Goal: Task Accomplishment & Management: Manage account settings

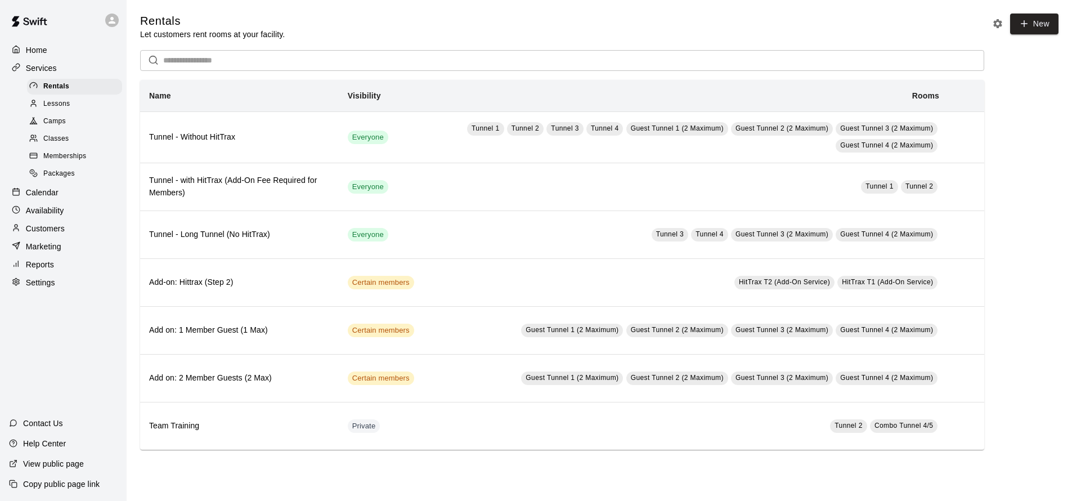
click at [71, 220] on div "Customers" at bounding box center [63, 228] width 109 height 17
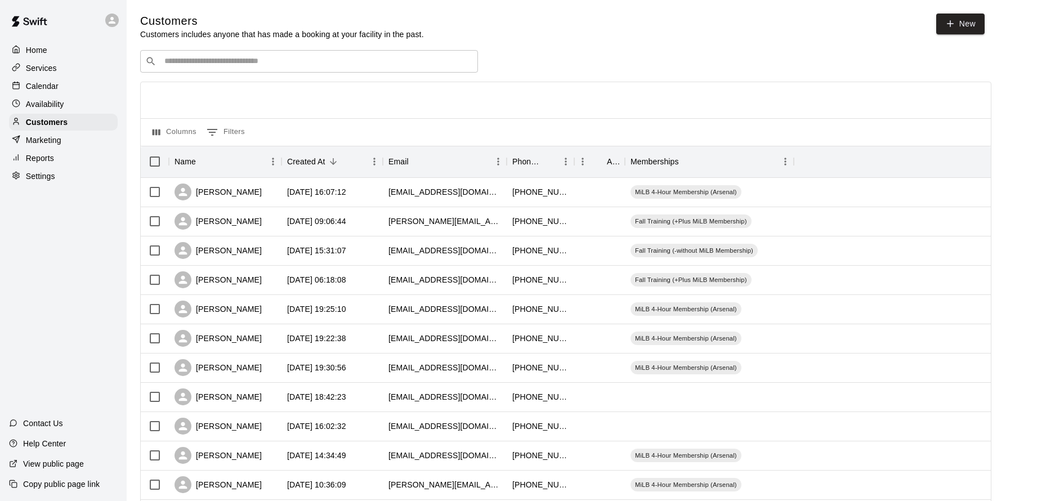
click at [57, 79] on div "Calendar" at bounding box center [63, 86] width 109 height 17
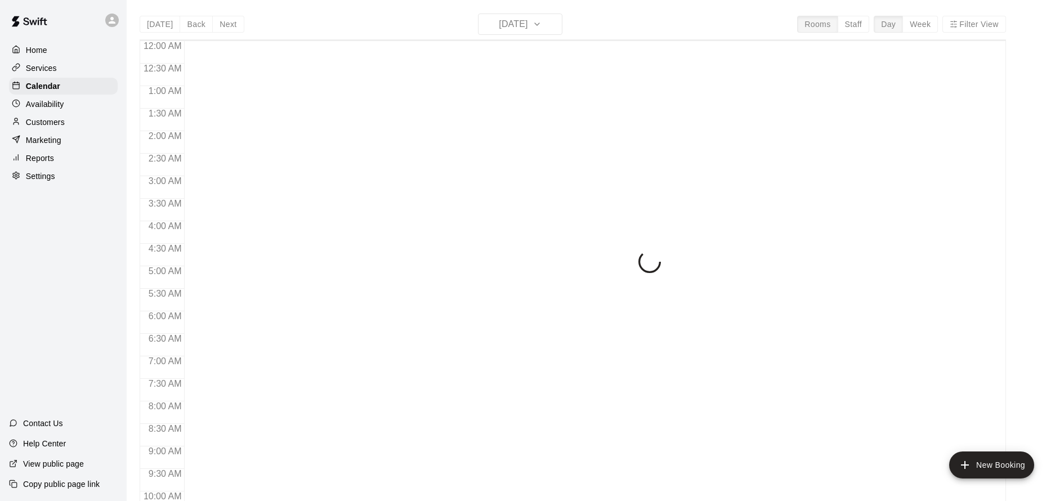
scroll to position [608, 0]
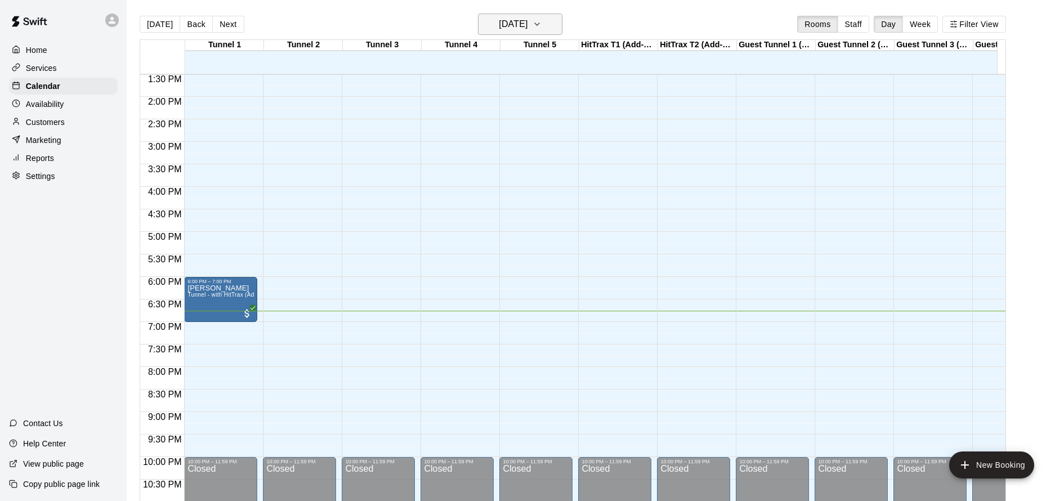
click at [528, 15] on button "[DATE]" at bounding box center [520, 24] width 84 height 21
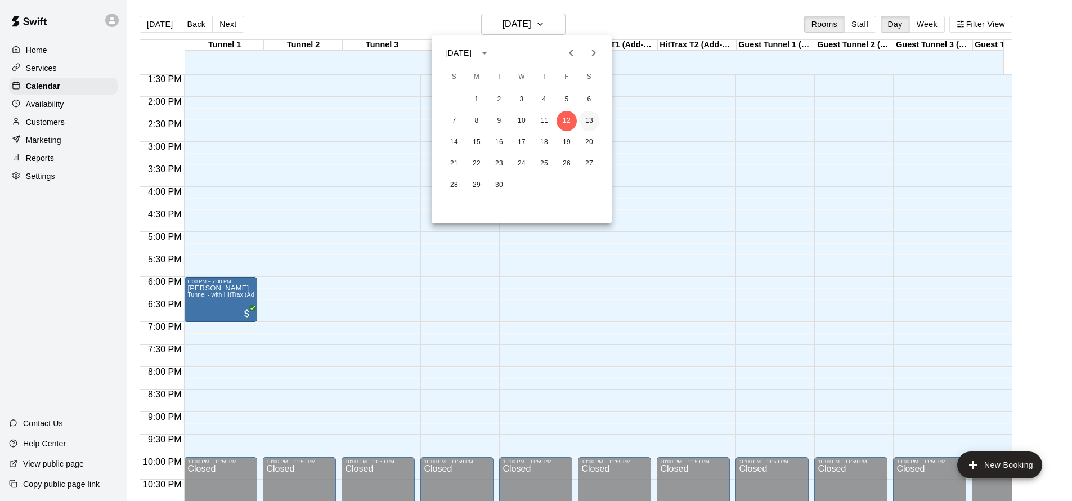
click at [592, 119] on button "13" at bounding box center [589, 121] width 20 height 20
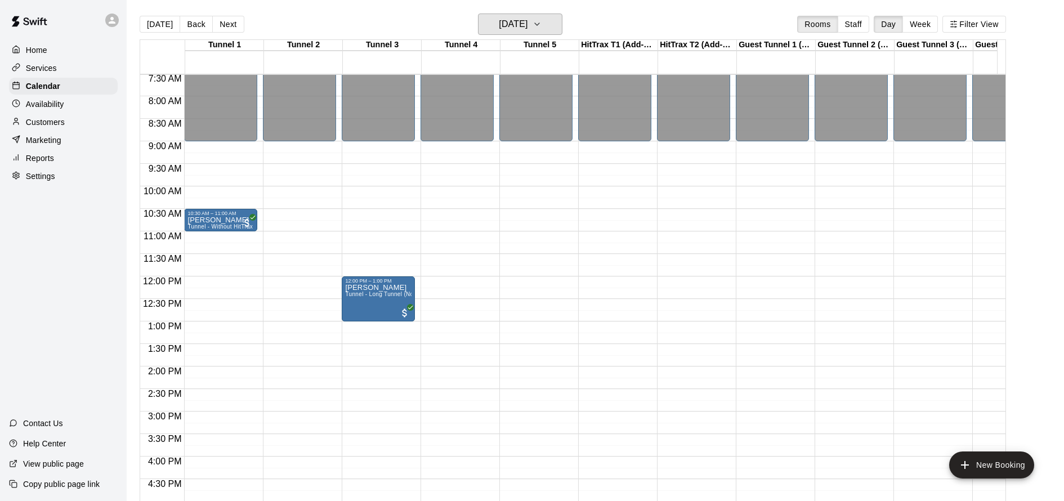
scroll to position [354, 0]
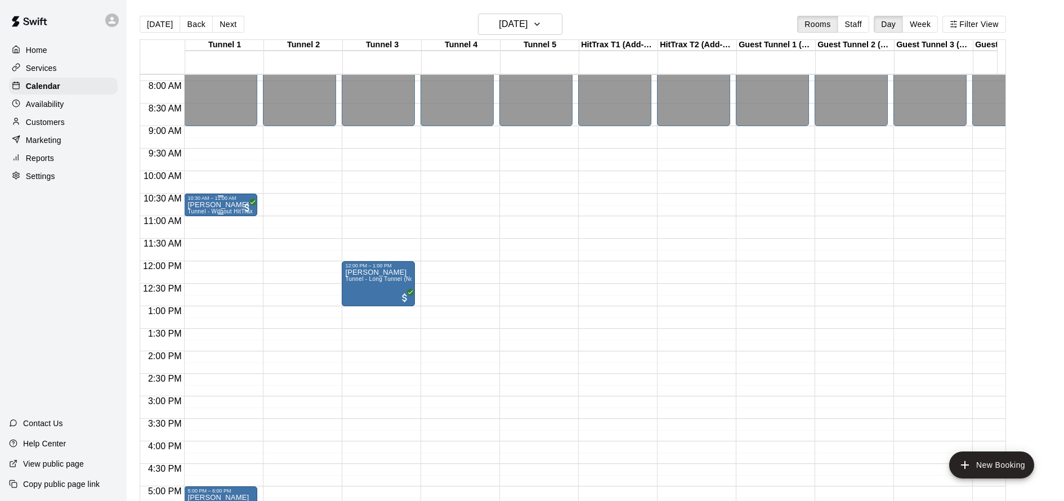
click at [210, 212] on span "Tunnel - Without HitTrax" at bounding box center [219, 211] width 65 height 6
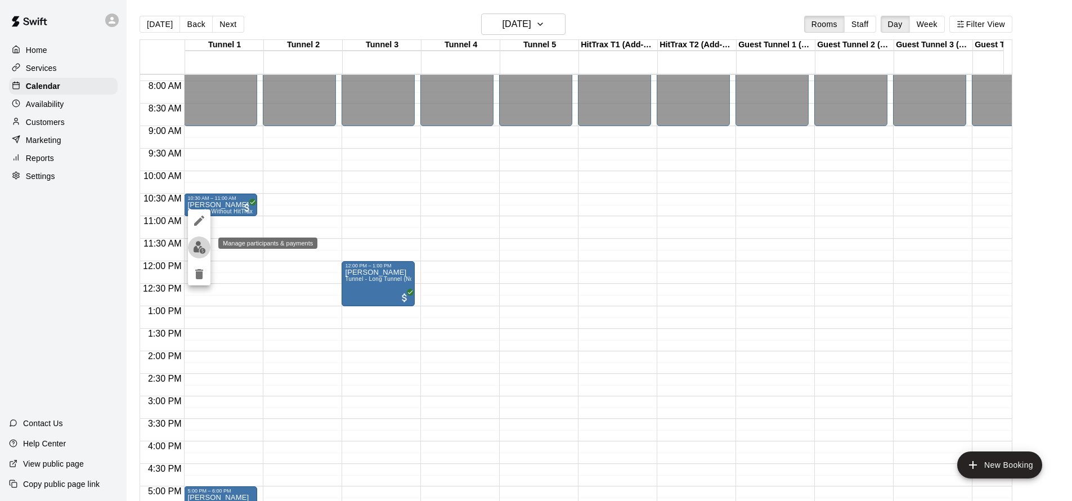
click at [199, 243] on img "edit" at bounding box center [199, 247] width 13 height 13
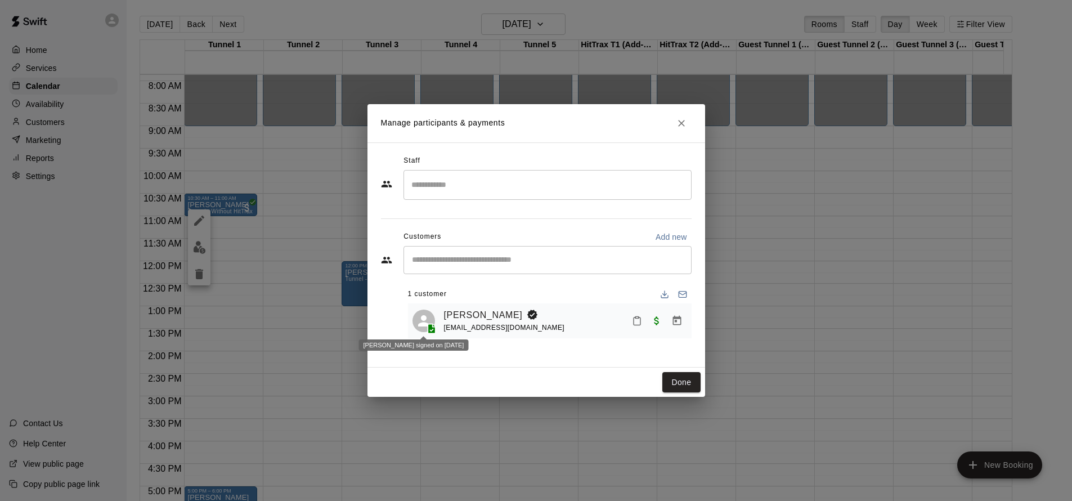
click at [428, 324] on span at bounding box center [432, 328] width 18 height 11
click at [483, 313] on link "[PERSON_NAME]" at bounding box center [483, 315] width 79 height 15
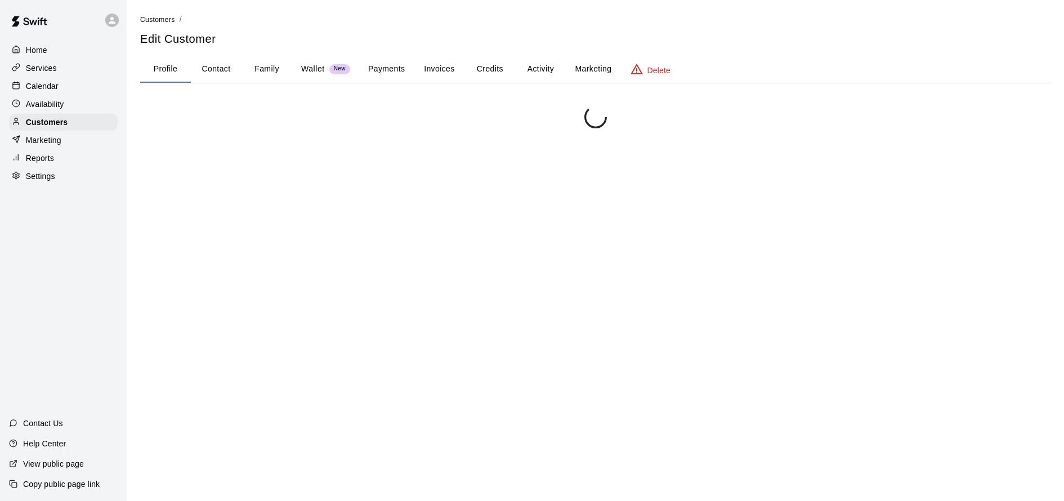
click at [264, 65] on button "Family" at bounding box center [266, 69] width 51 height 27
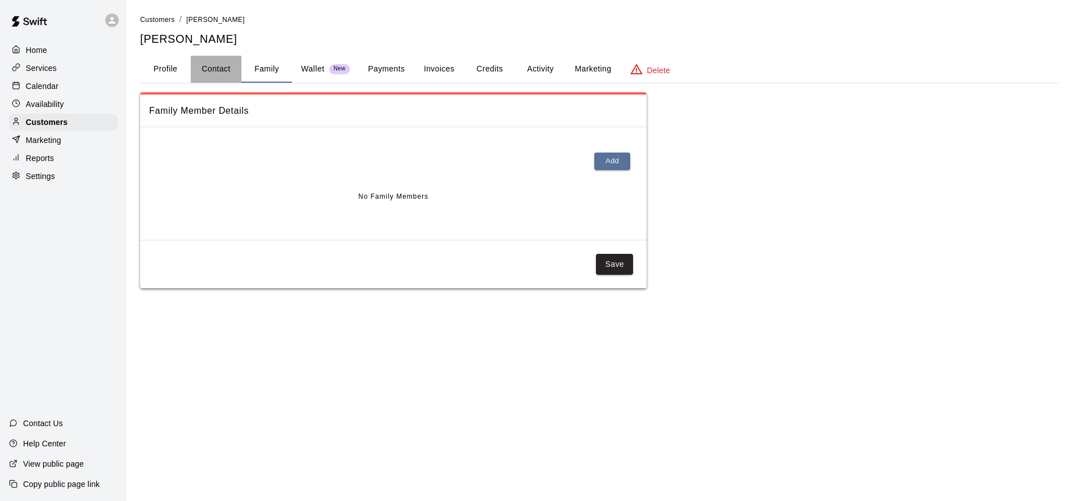
click at [228, 70] on button "Contact" at bounding box center [216, 69] width 51 height 27
select select "**"
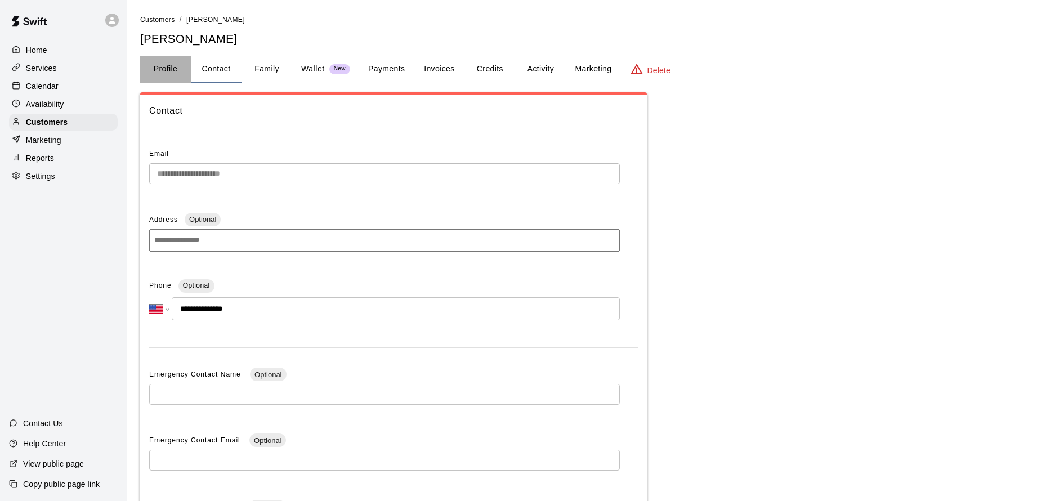
click at [176, 62] on button "Profile" at bounding box center [165, 69] width 51 height 27
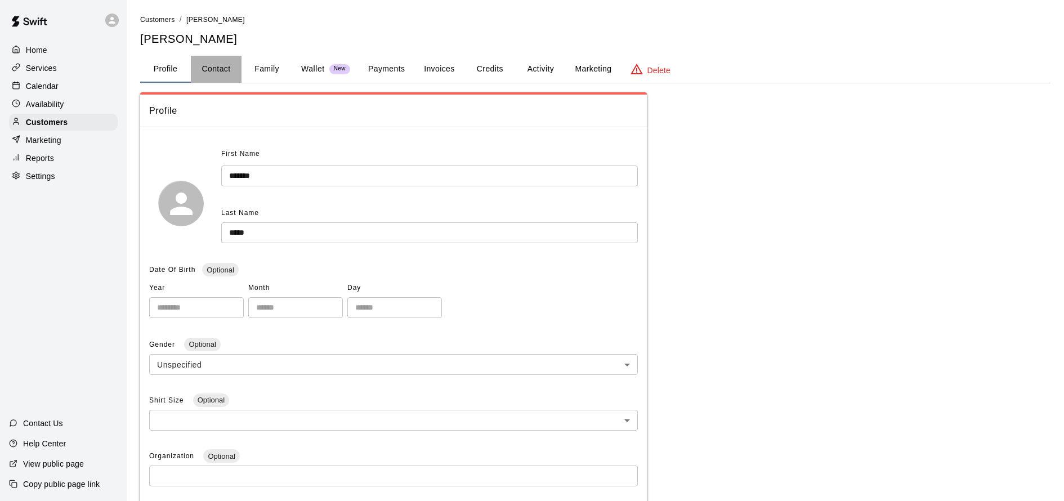
click at [225, 66] on button "Contact" at bounding box center [216, 69] width 51 height 27
select select "**"
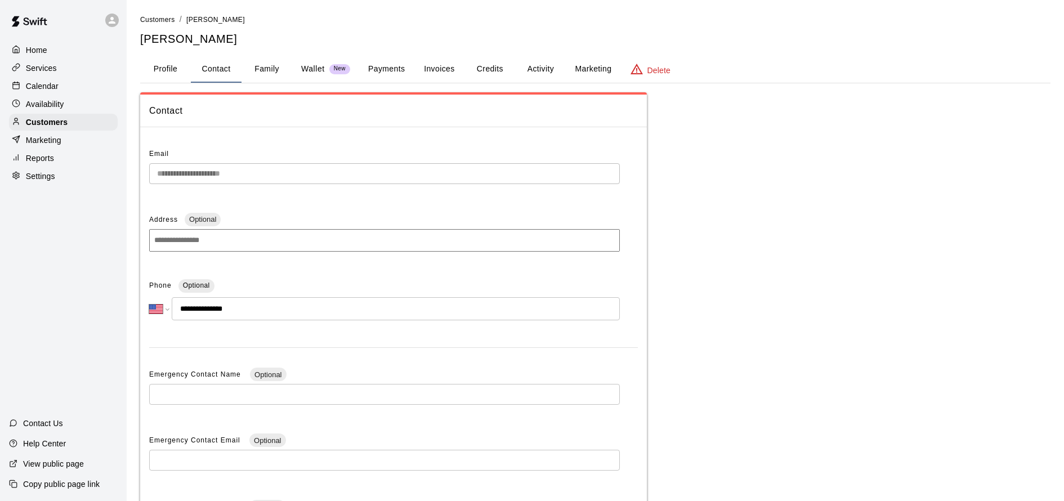
click at [155, 65] on button "Profile" at bounding box center [165, 69] width 51 height 27
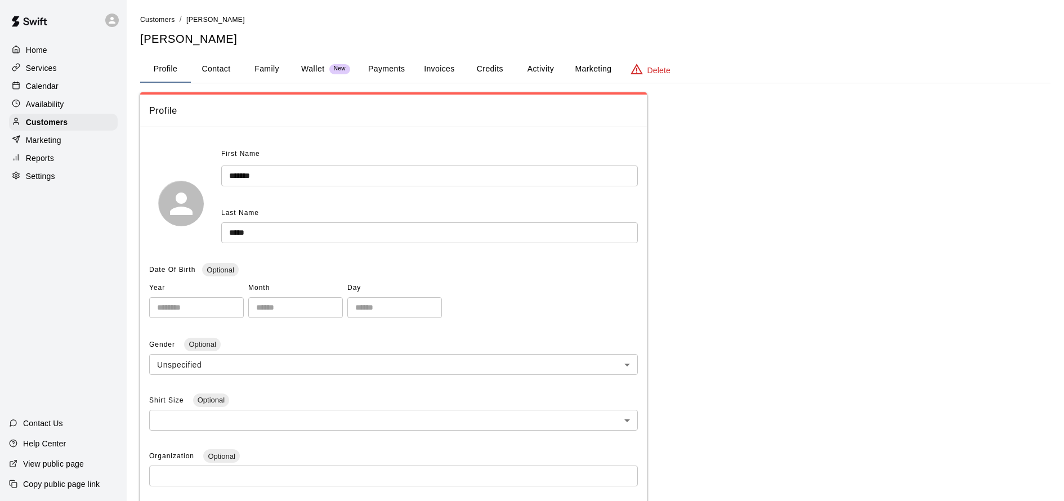
click at [231, 80] on button "Contact" at bounding box center [216, 69] width 51 height 27
select select "**"
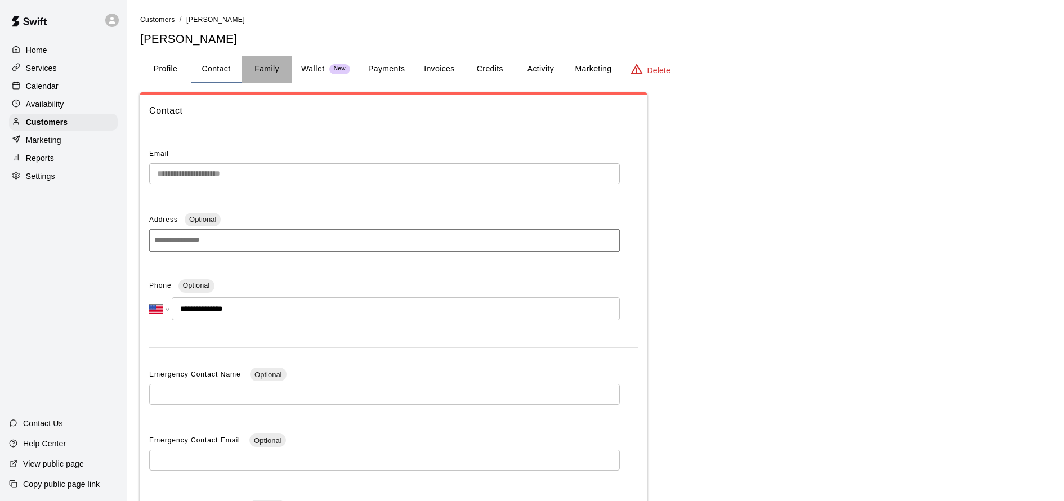
drag, startPoint x: 275, startPoint y: 63, endPoint x: 291, endPoint y: 65, distance: 15.9
click at [275, 64] on button "Family" at bounding box center [266, 69] width 51 height 27
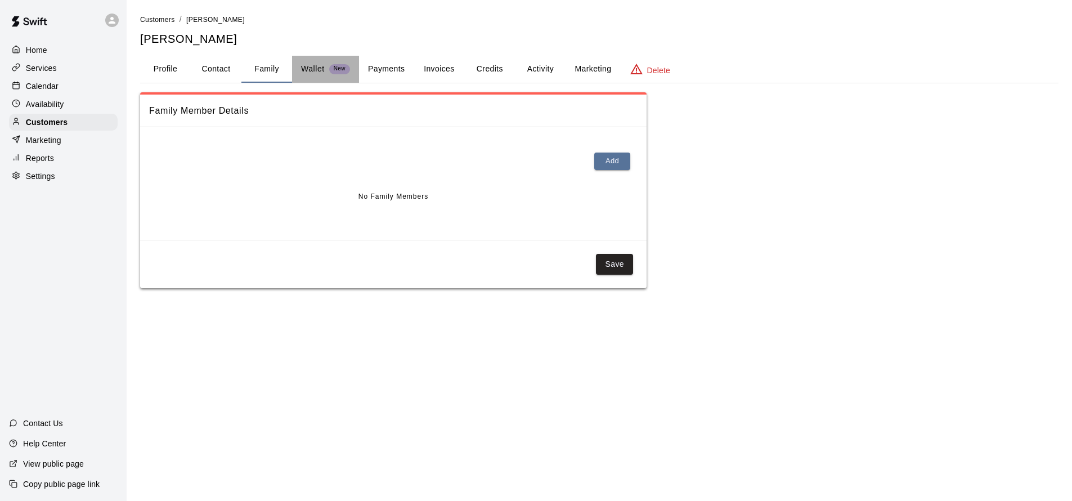
click at [312, 67] on p "Wallet" at bounding box center [313, 69] width 24 height 12
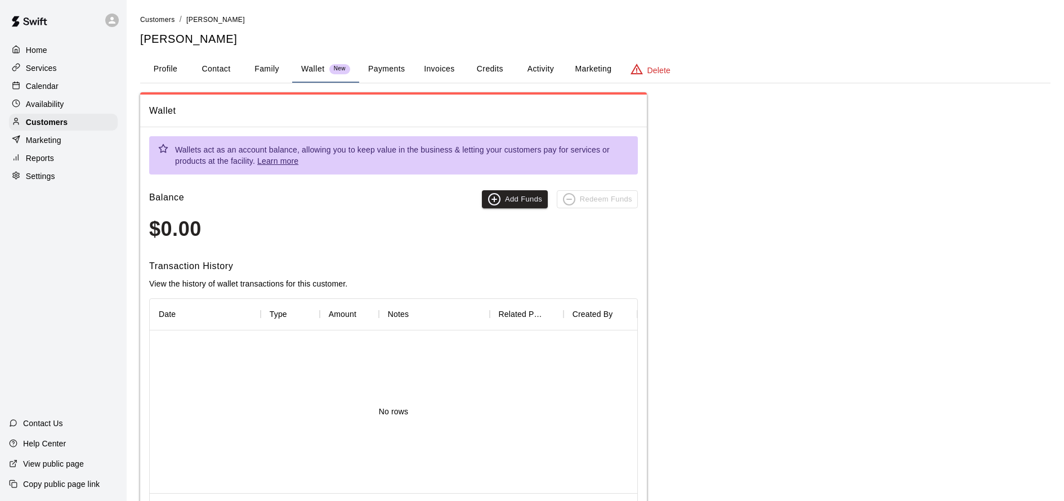
click at [388, 70] on button "Payments" at bounding box center [386, 69] width 55 height 27
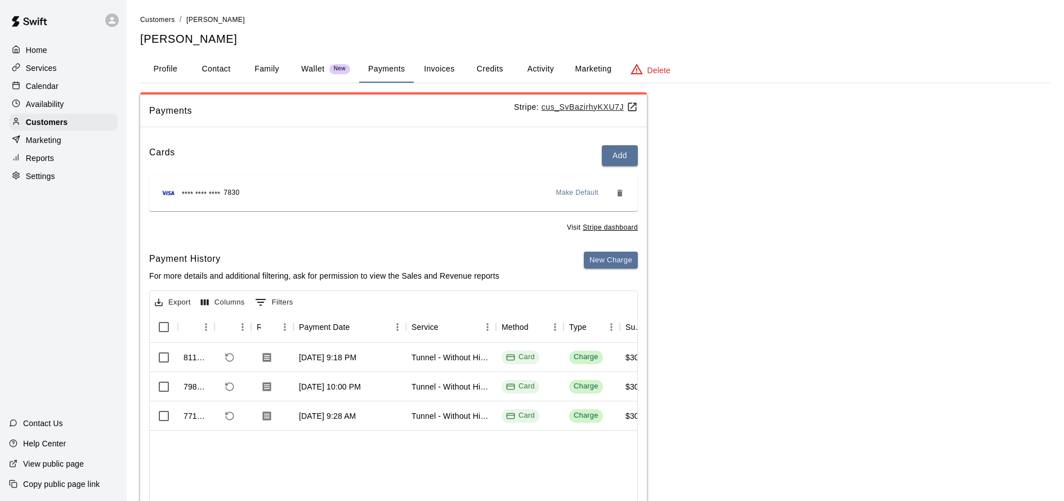
click at [458, 74] on button "Invoices" at bounding box center [439, 69] width 51 height 27
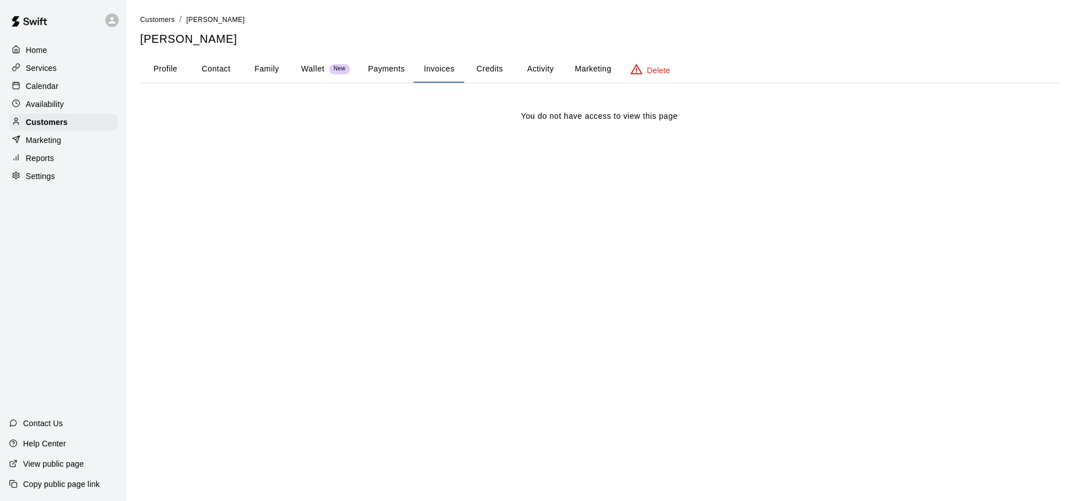
click at [393, 74] on button "Payments" at bounding box center [386, 69] width 55 height 27
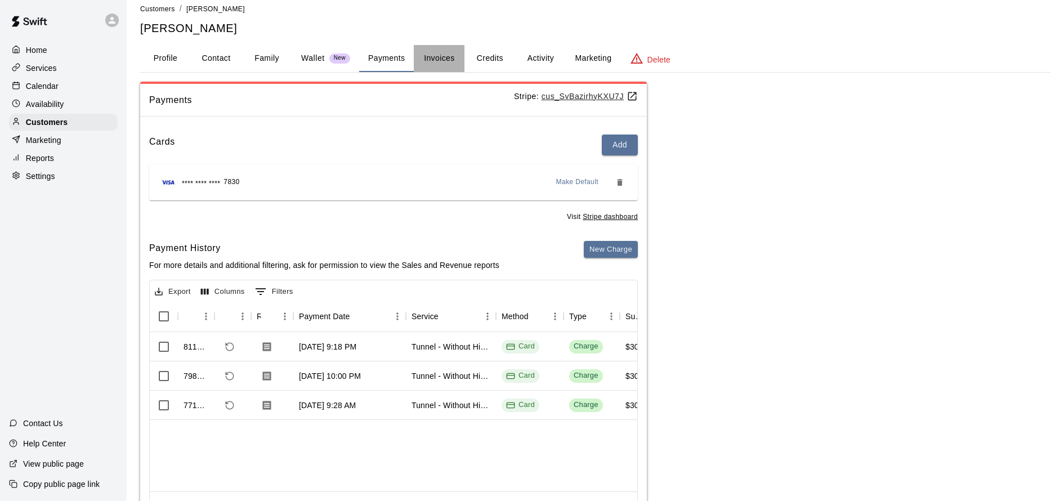
click at [459, 57] on button "Invoices" at bounding box center [439, 58] width 51 height 27
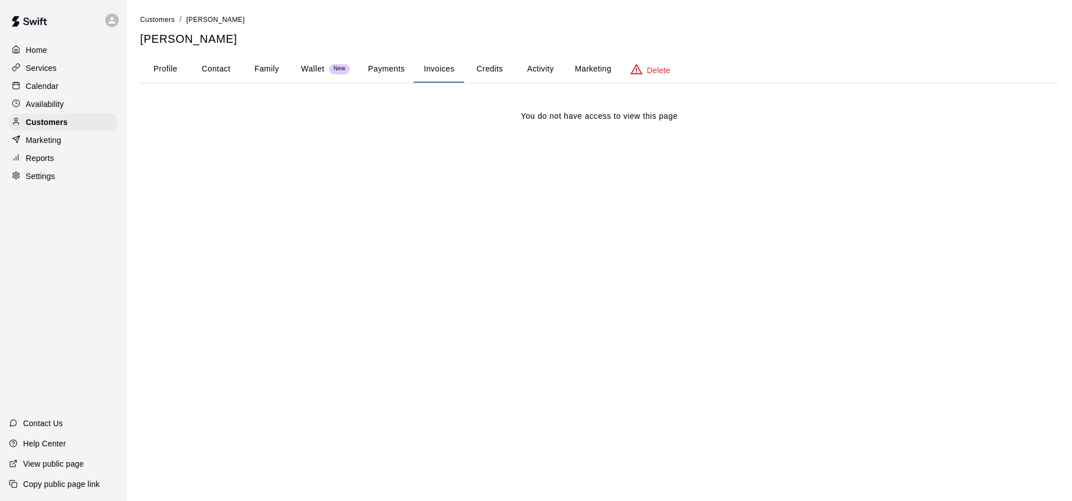
click at [495, 65] on button "Credits" at bounding box center [489, 69] width 51 height 27
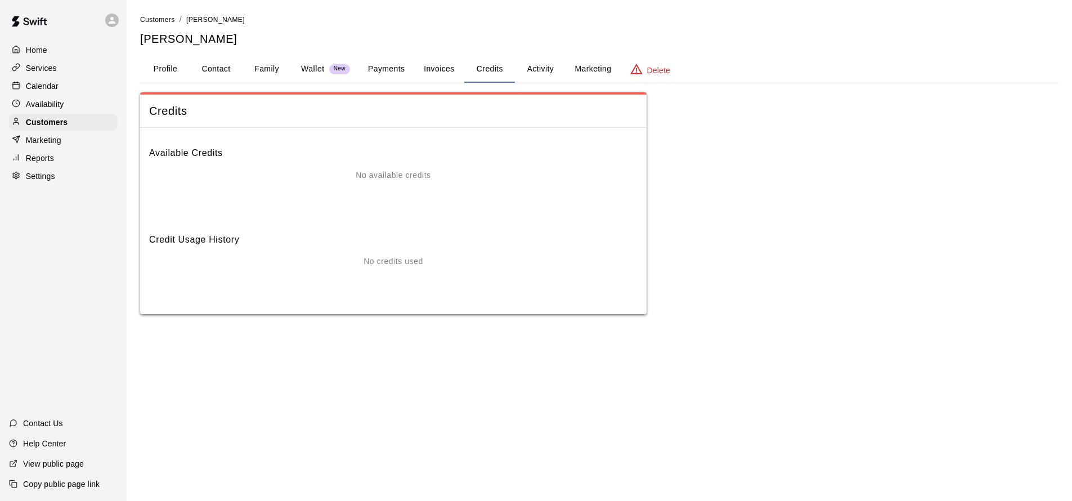
click at [540, 66] on button "Activity" at bounding box center [540, 69] width 51 height 27
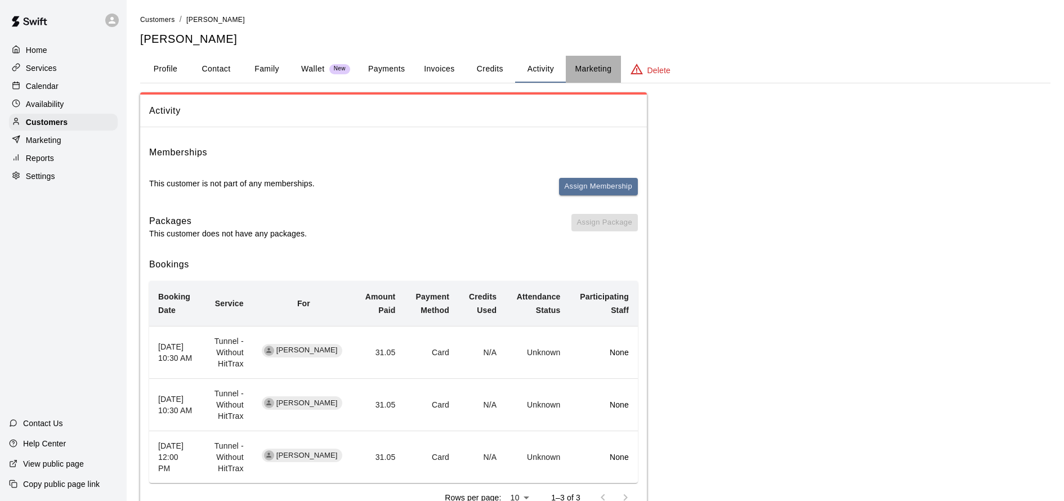
click at [590, 66] on button "Marketing" at bounding box center [593, 69] width 55 height 27
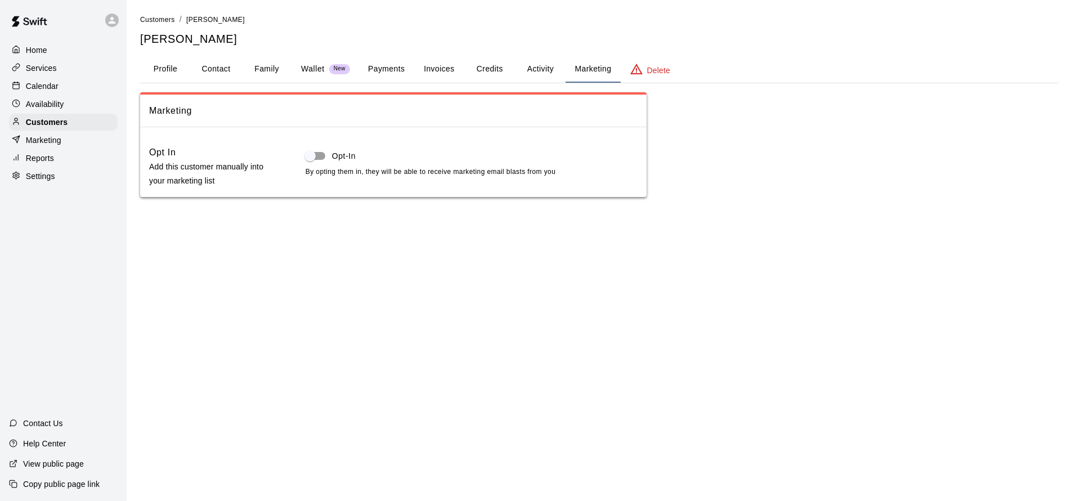
click at [554, 68] on button "Activity" at bounding box center [540, 69] width 51 height 27
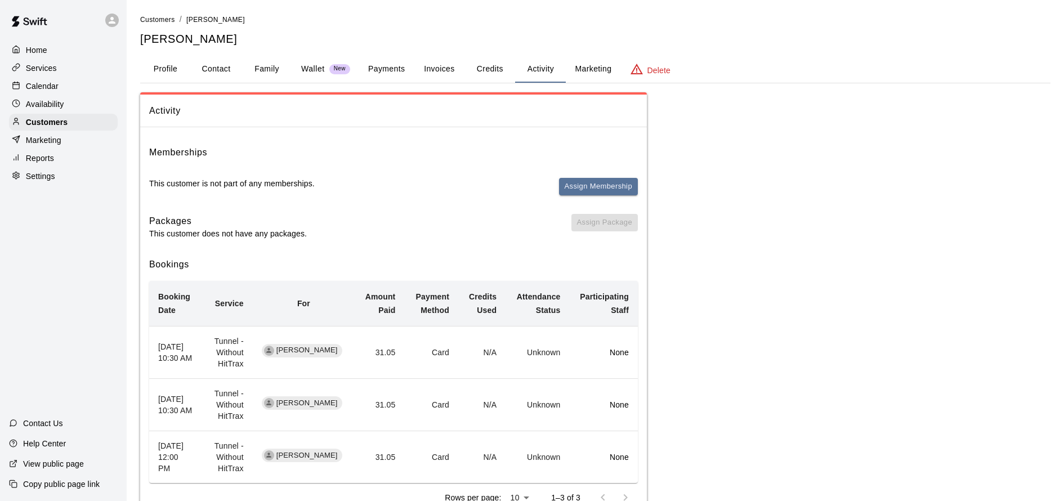
click at [167, 77] on button "Profile" at bounding box center [165, 69] width 51 height 27
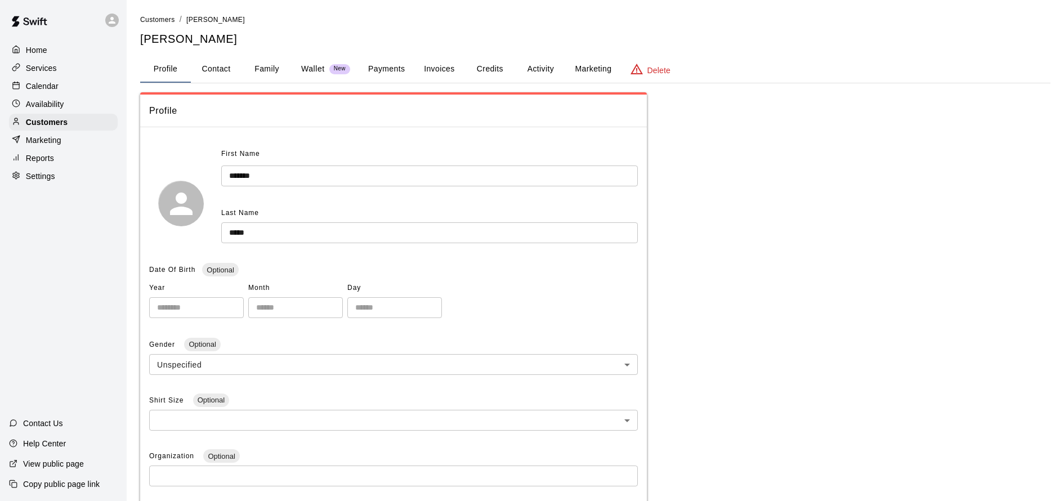
click at [375, 70] on button "Payments" at bounding box center [386, 69] width 55 height 27
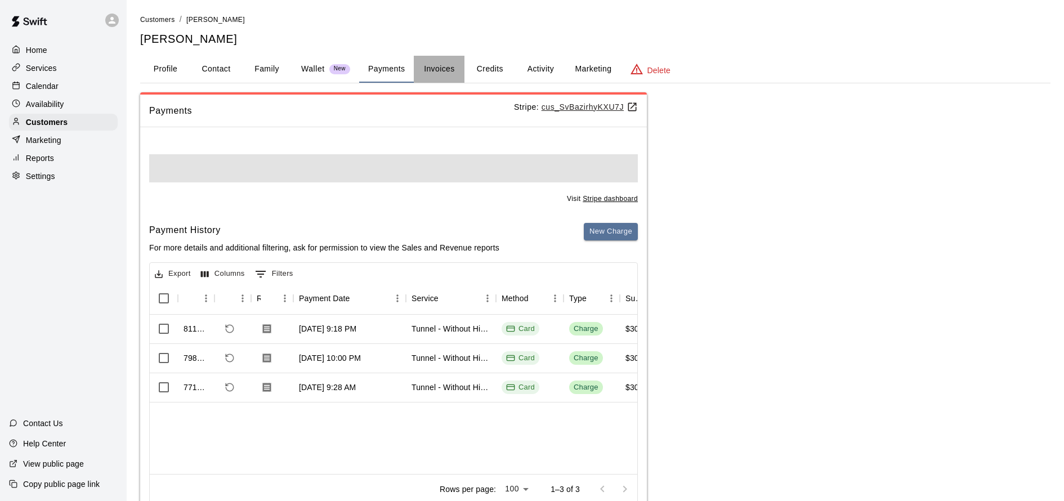
click at [453, 76] on button "Invoices" at bounding box center [439, 69] width 51 height 27
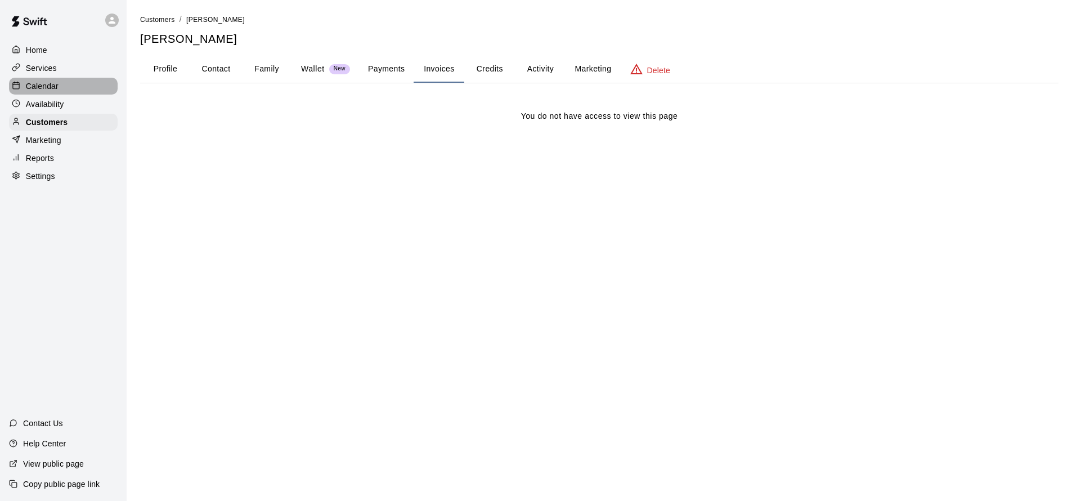
click at [52, 84] on p "Calendar" at bounding box center [42, 85] width 33 height 11
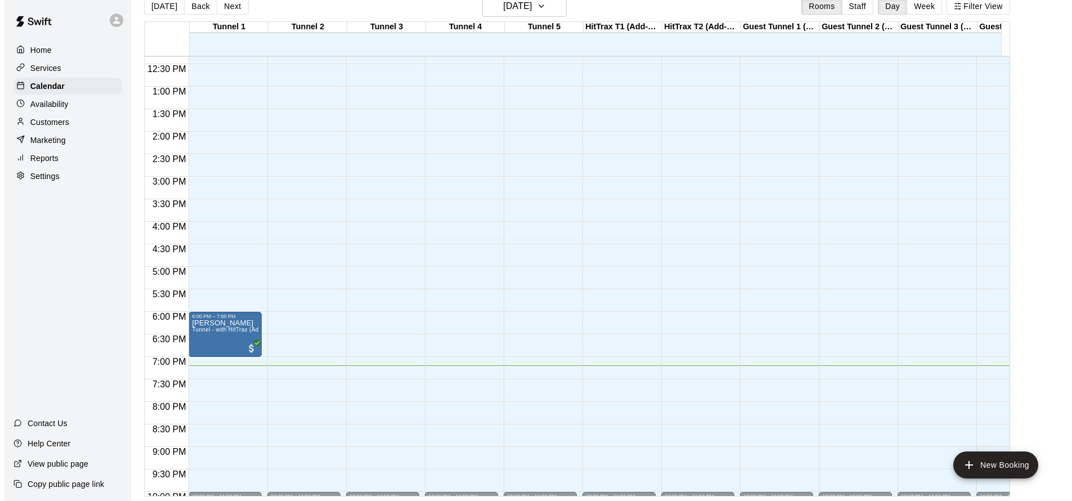
scroll to position [651, 0]
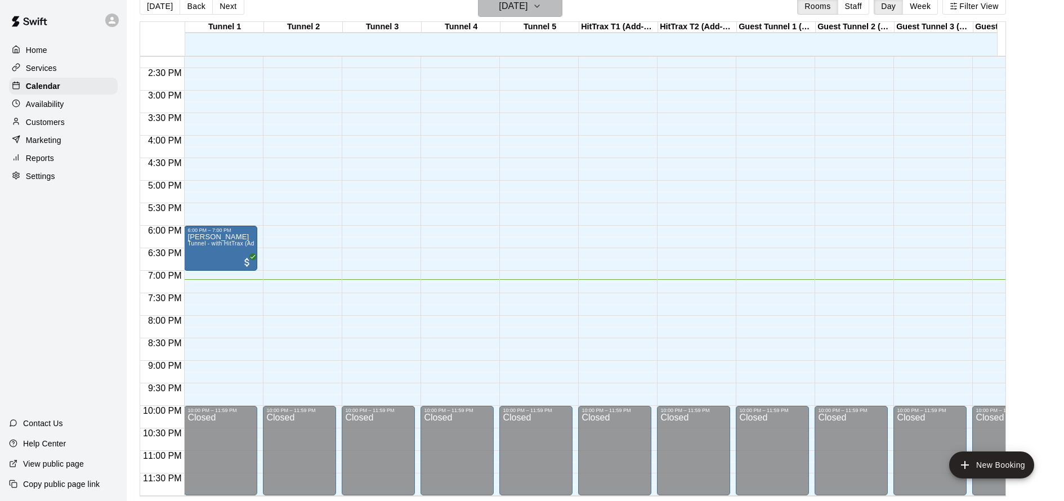
click at [545, 13] on button "[DATE]" at bounding box center [520, 5] width 84 height 21
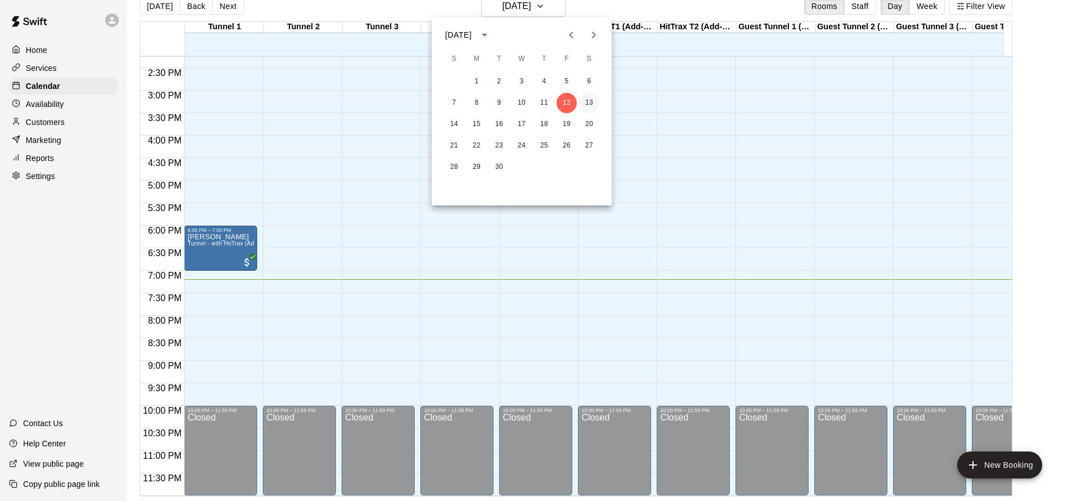
click at [584, 102] on button "13" at bounding box center [589, 103] width 20 height 20
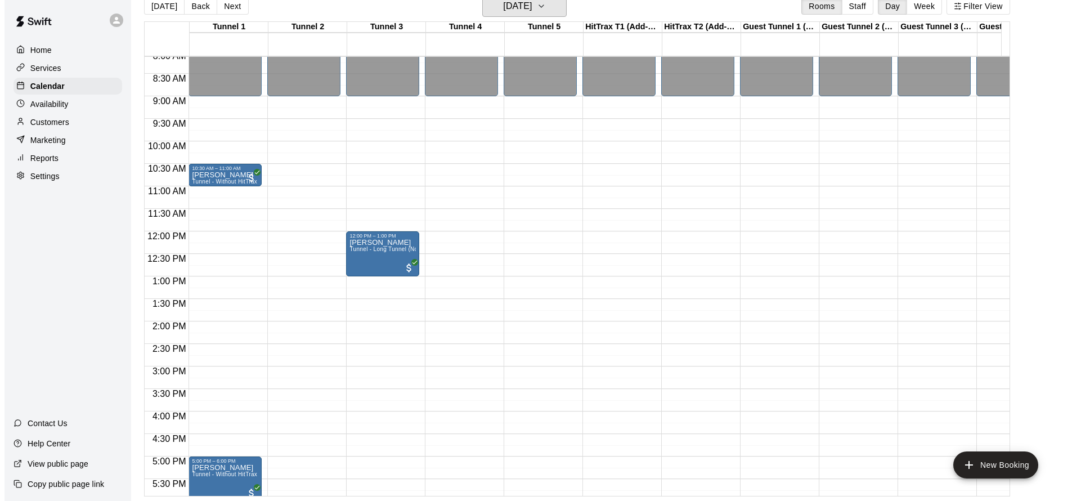
scroll to position [407, 0]
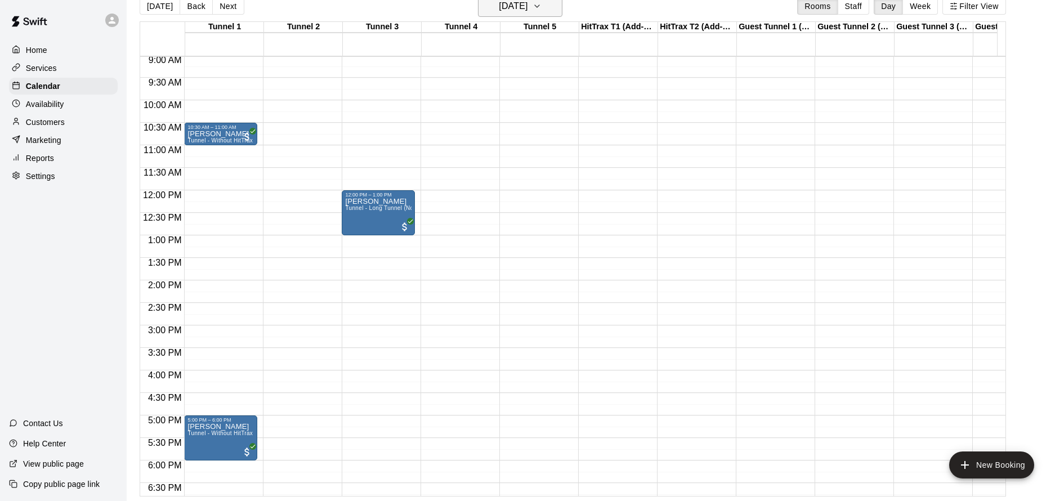
click at [527, 8] on h6 "[DATE]" at bounding box center [513, 6] width 29 height 16
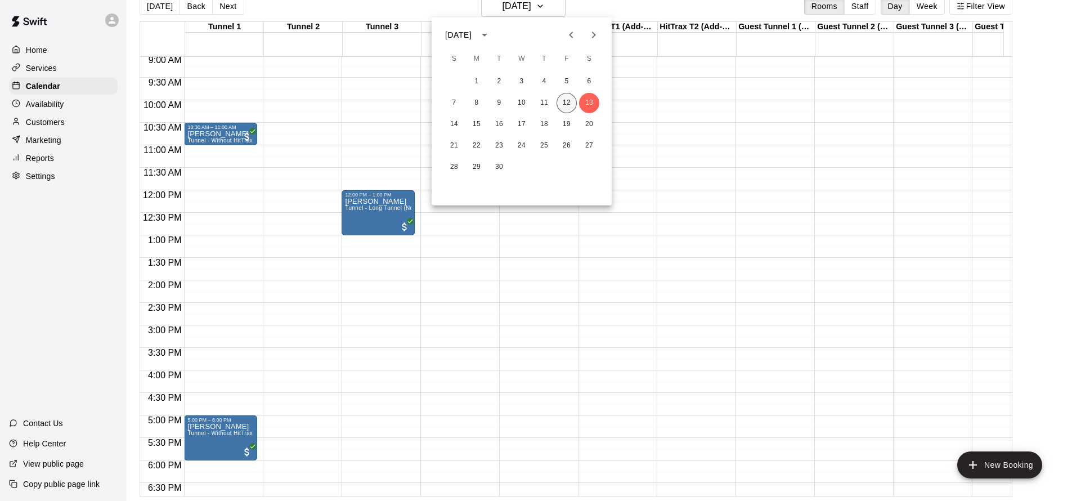
click at [566, 99] on div "1 2 3 4 5 6 7 8 9 10 11 12 13 14 15 16 17 18 19 20 21 22 23 24 25 26 27 28 29 30" at bounding box center [522, 124] width 180 height 108
click at [566, 99] on button "12" at bounding box center [567, 103] width 20 height 20
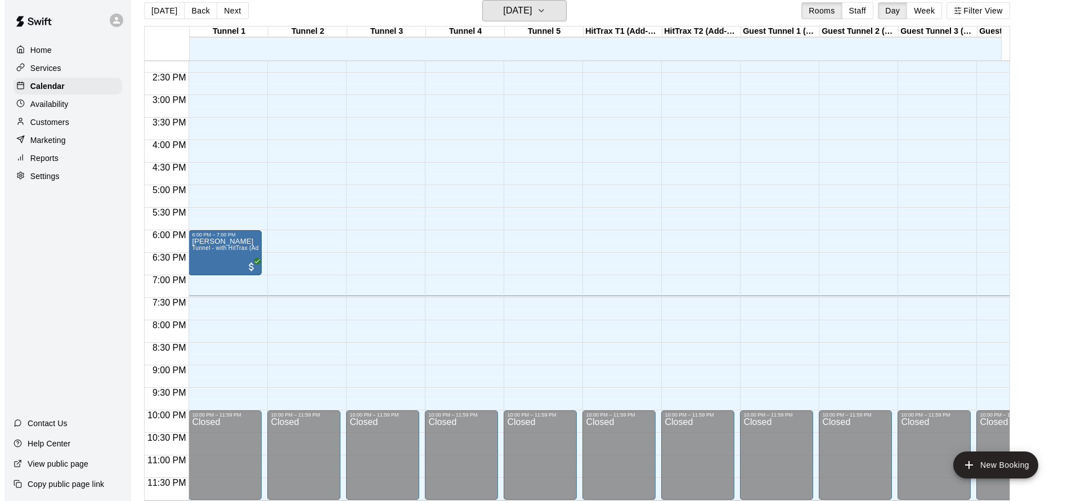
scroll to position [18, 0]
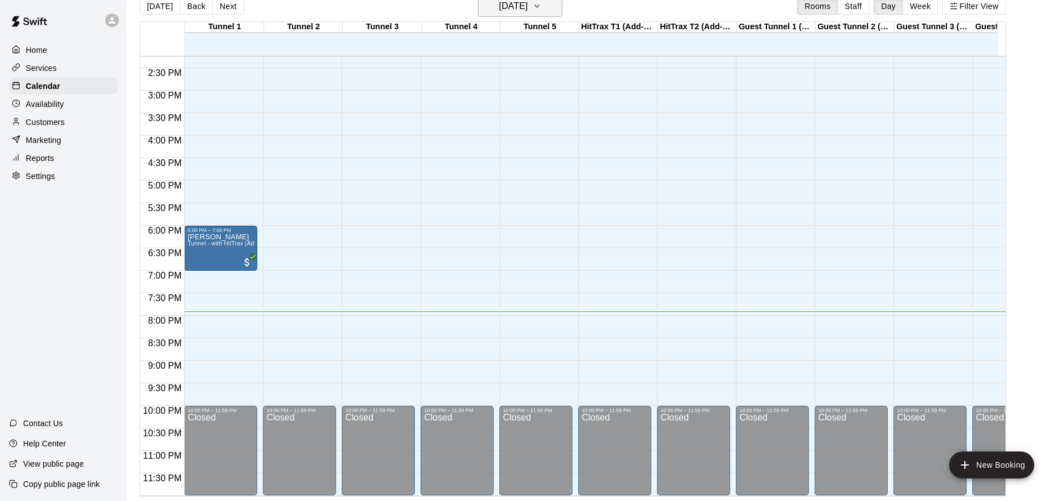
click at [527, 8] on h6 "[DATE]" at bounding box center [513, 6] width 29 height 16
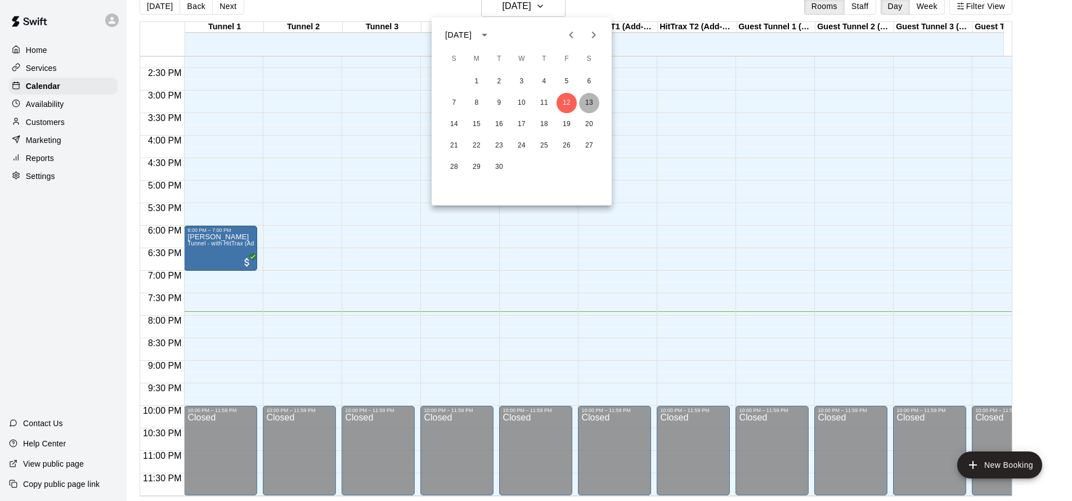
click at [592, 101] on button "13" at bounding box center [589, 103] width 20 height 20
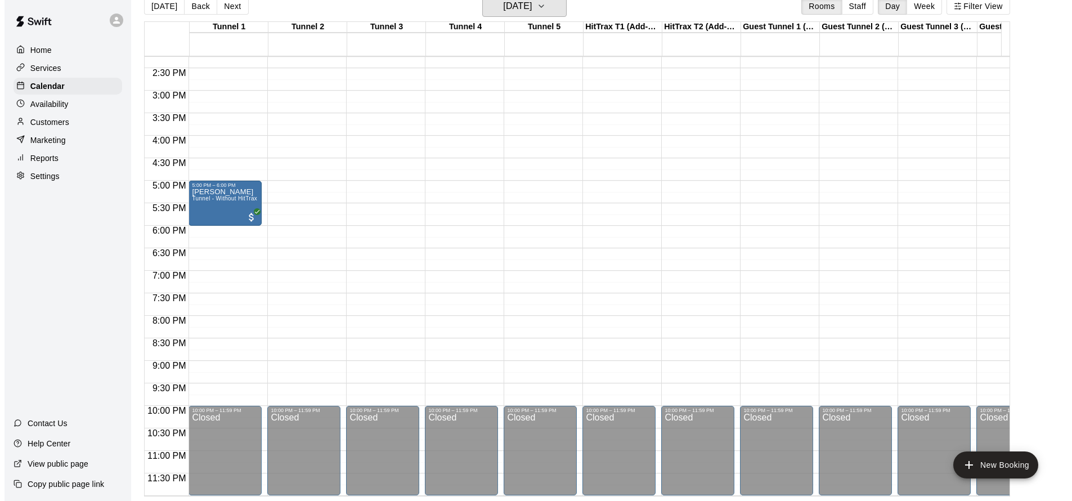
scroll to position [406, 0]
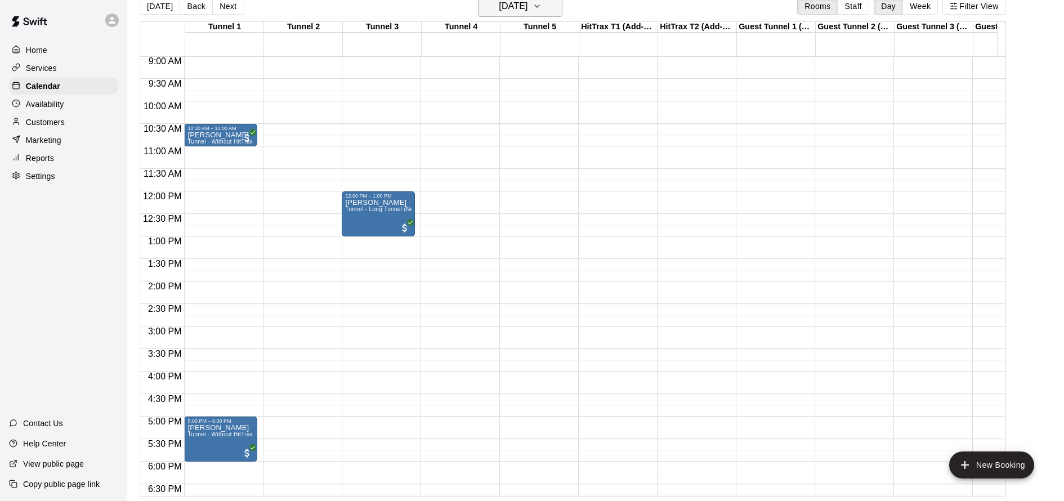
click at [541, 11] on icon "button" at bounding box center [536, 6] width 9 height 14
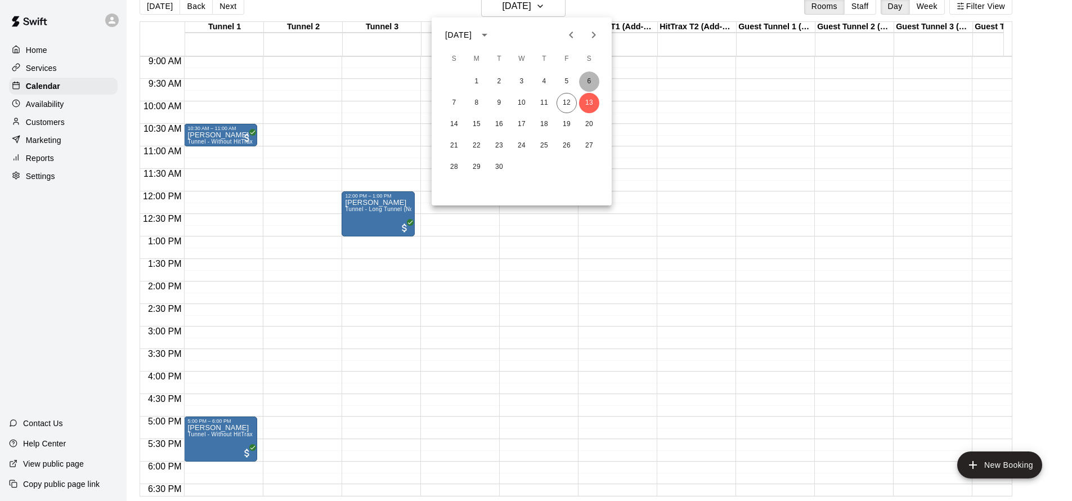
click at [593, 82] on button "6" at bounding box center [589, 81] width 20 height 20
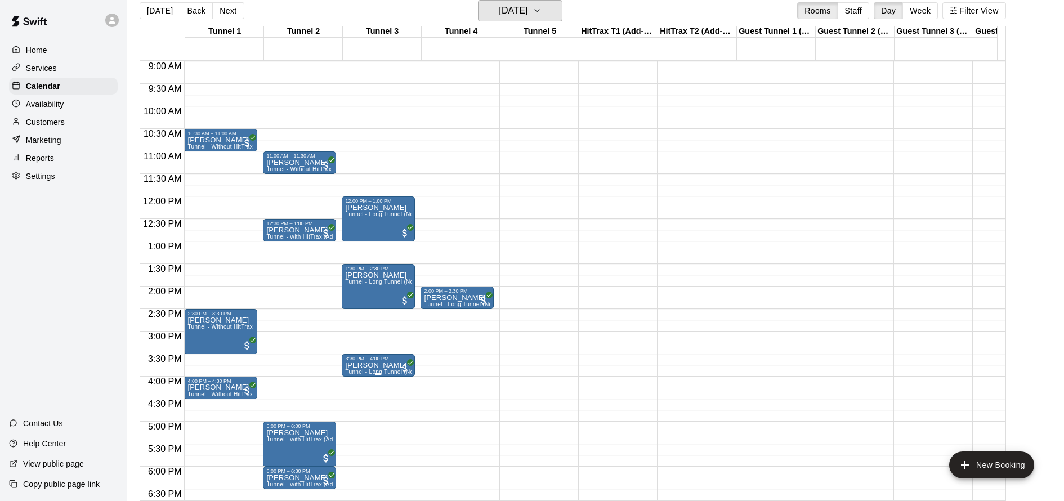
scroll to position [403, 0]
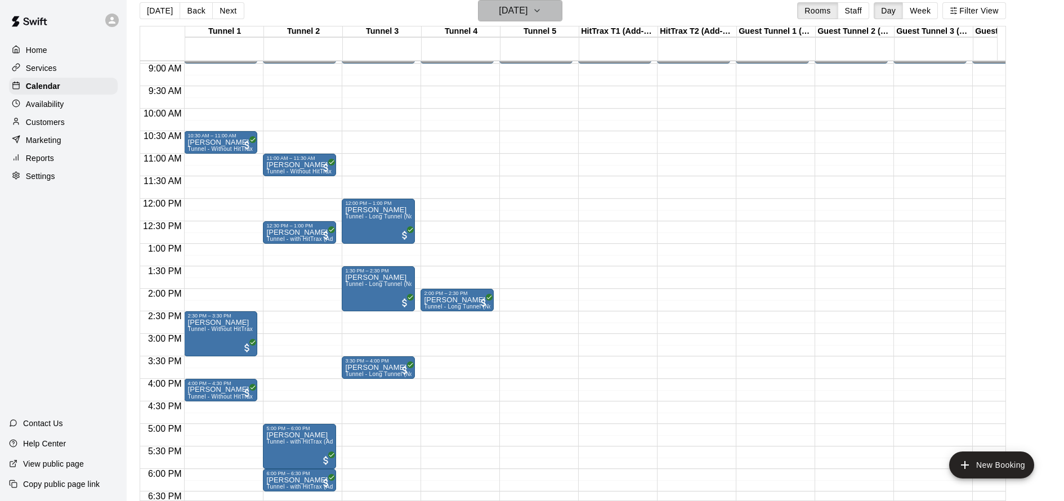
click at [527, 14] on h6 "[DATE]" at bounding box center [513, 11] width 29 height 16
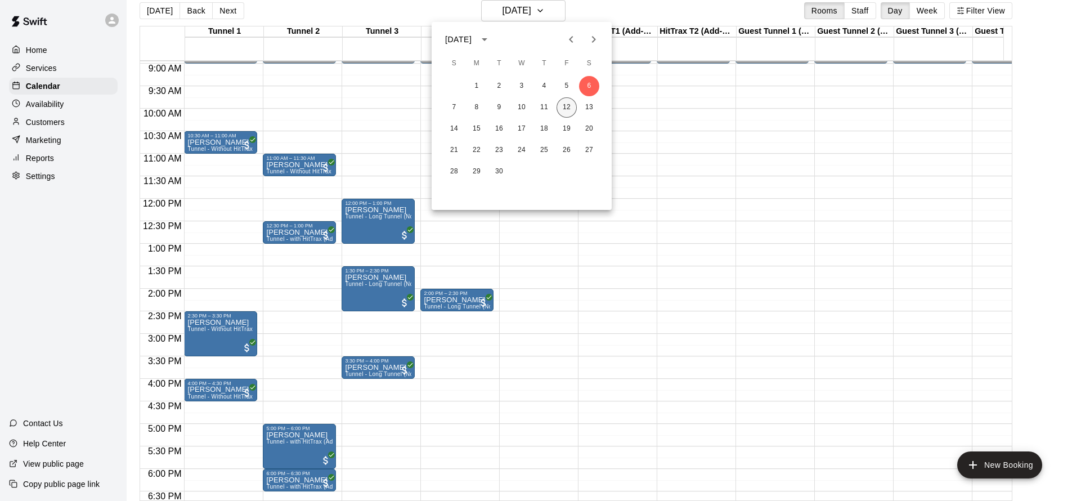
click at [572, 109] on button "12" at bounding box center [567, 107] width 20 height 20
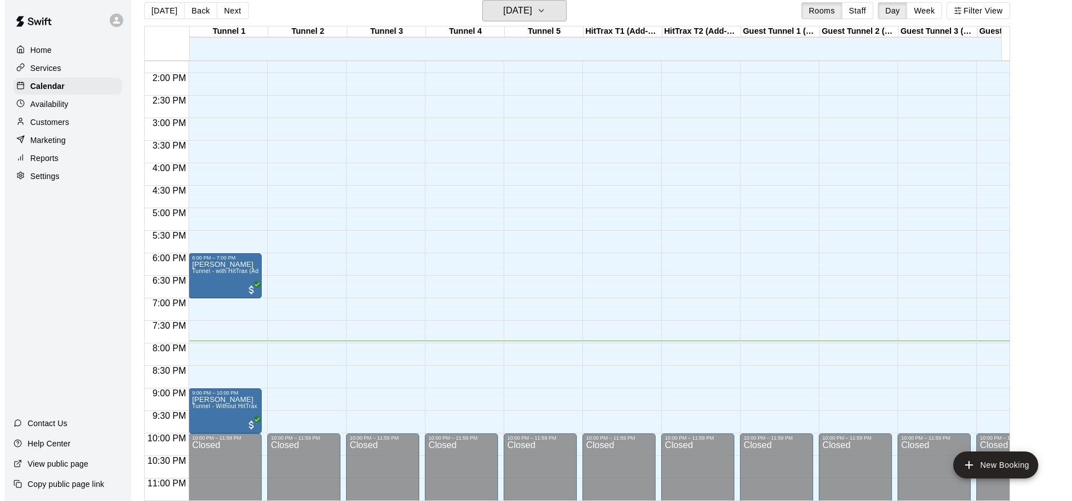
scroll to position [638, 0]
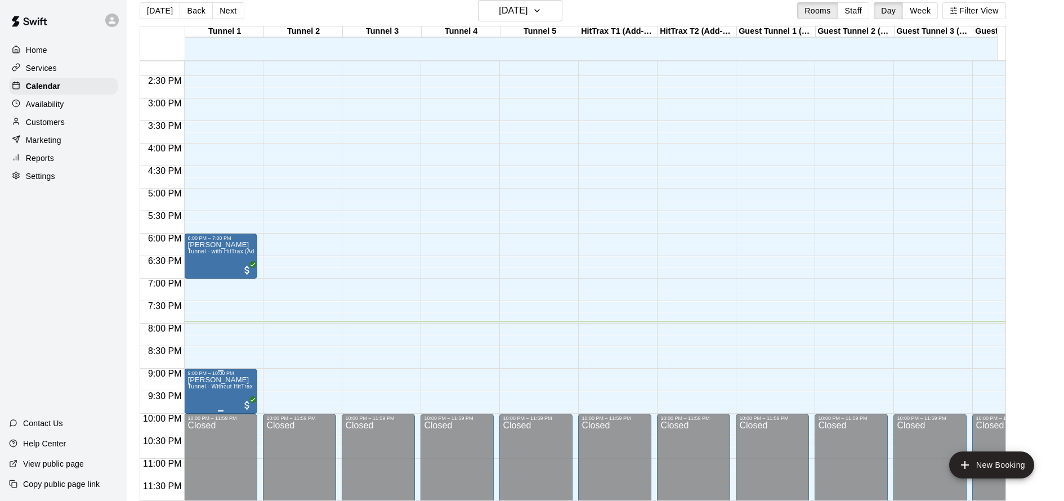
click at [222, 386] on span "Tunnel - Without HitTrax" at bounding box center [219, 386] width 65 height 6
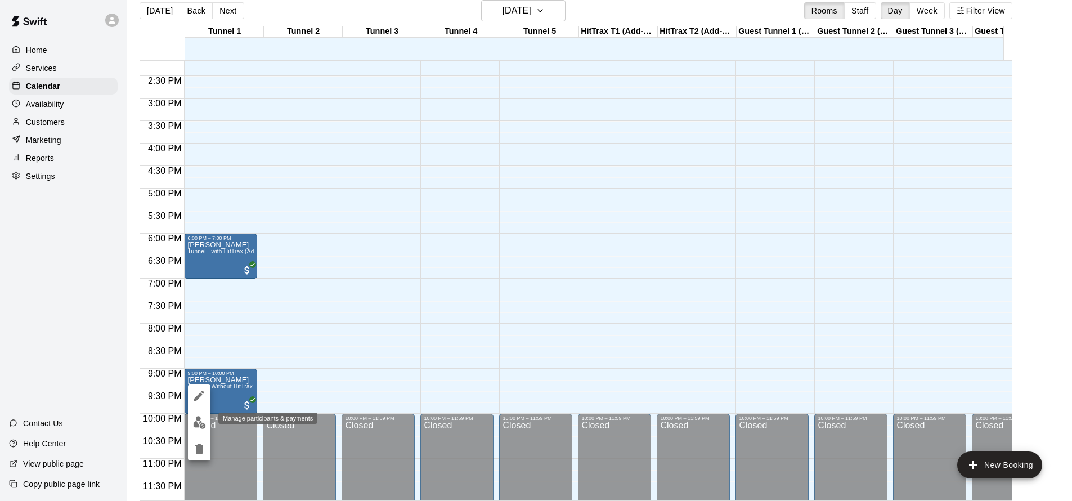
click at [196, 424] on img "edit" at bounding box center [199, 422] width 13 height 13
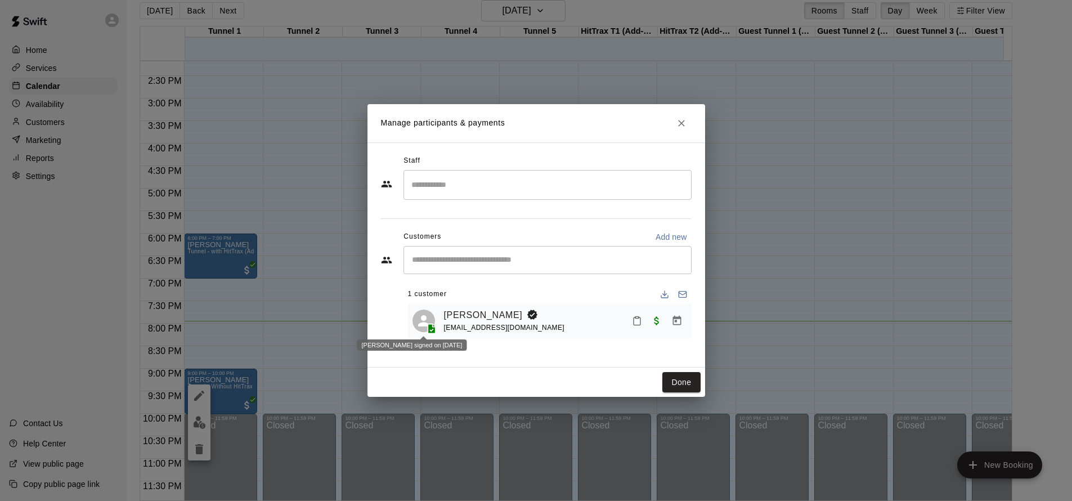
click at [423, 324] on icon at bounding box center [423, 320] width 11 height 11
click at [428, 321] on icon at bounding box center [423, 320] width 17 height 17
click at [477, 312] on link "[PERSON_NAME]" at bounding box center [483, 315] width 79 height 15
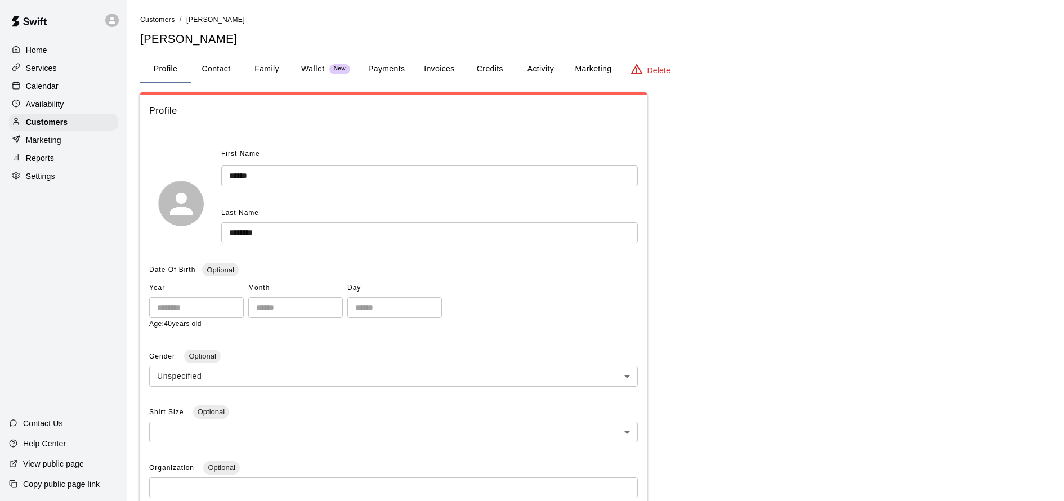
click at [538, 65] on button "Activity" at bounding box center [540, 69] width 51 height 27
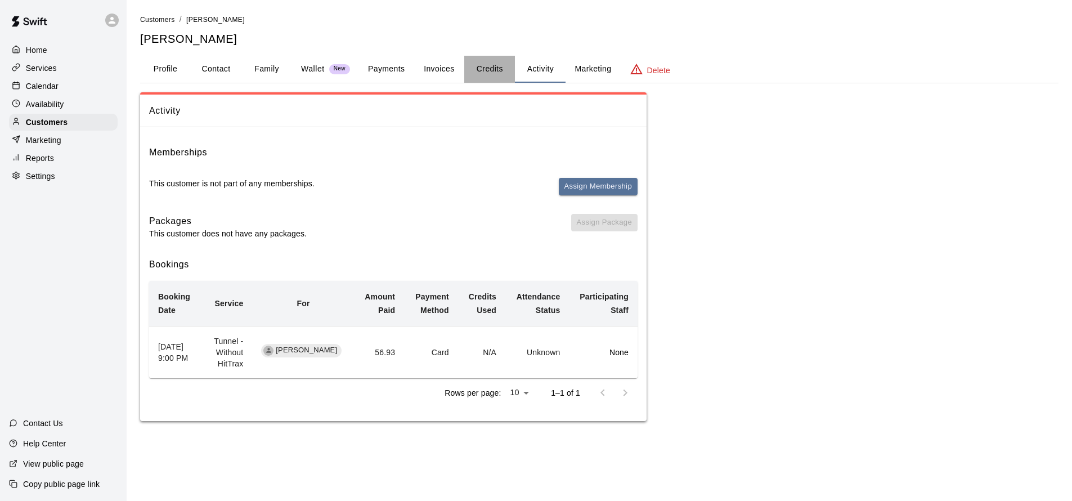
click at [493, 71] on button "Credits" at bounding box center [489, 69] width 51 height 27
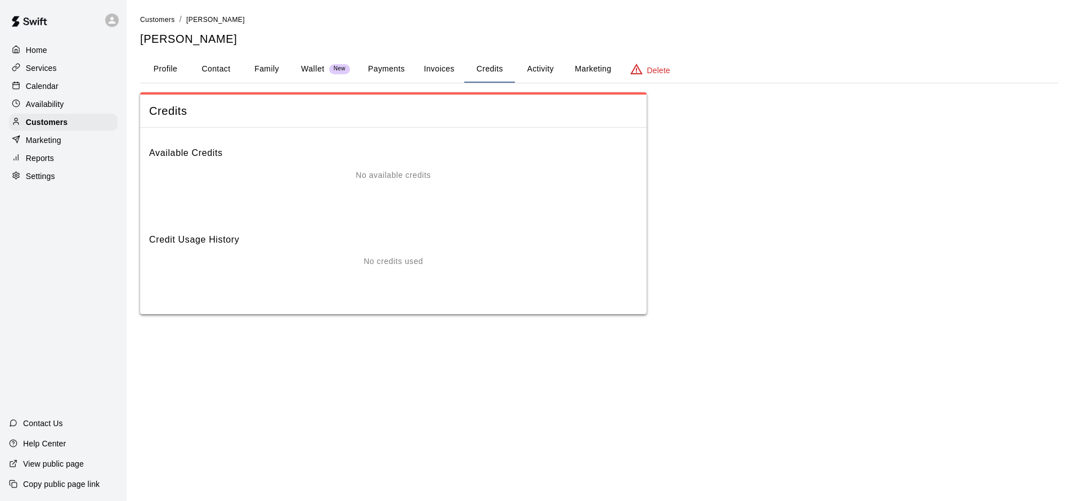
click at [435, 69] on button "Invoices" at bounding box center [439, 69] width 51 height 27
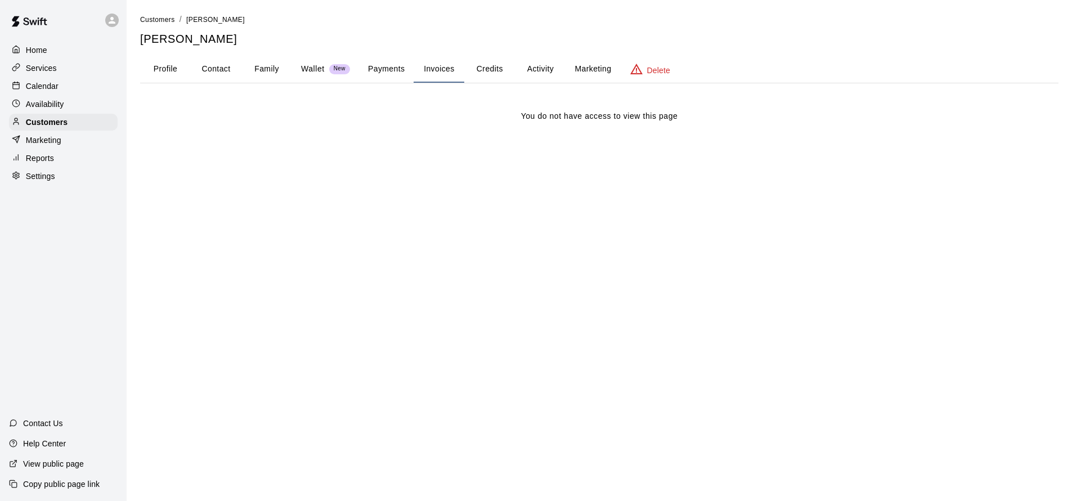
click at [388, 70] on button "Payments" at bounding box center [386, 69] width 55 height 27
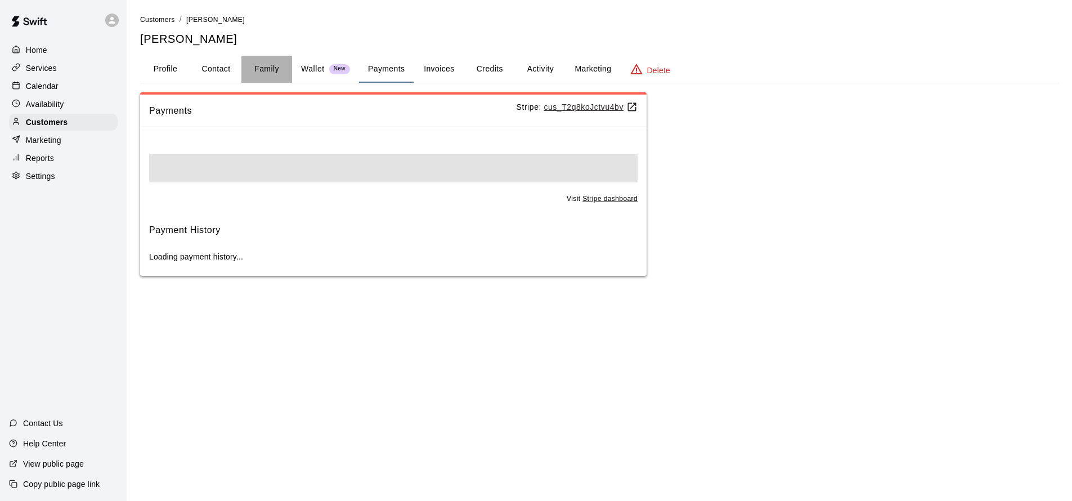
click at [252, 75] on button "Family" at bounding box center [266, 69] width 51 height 27
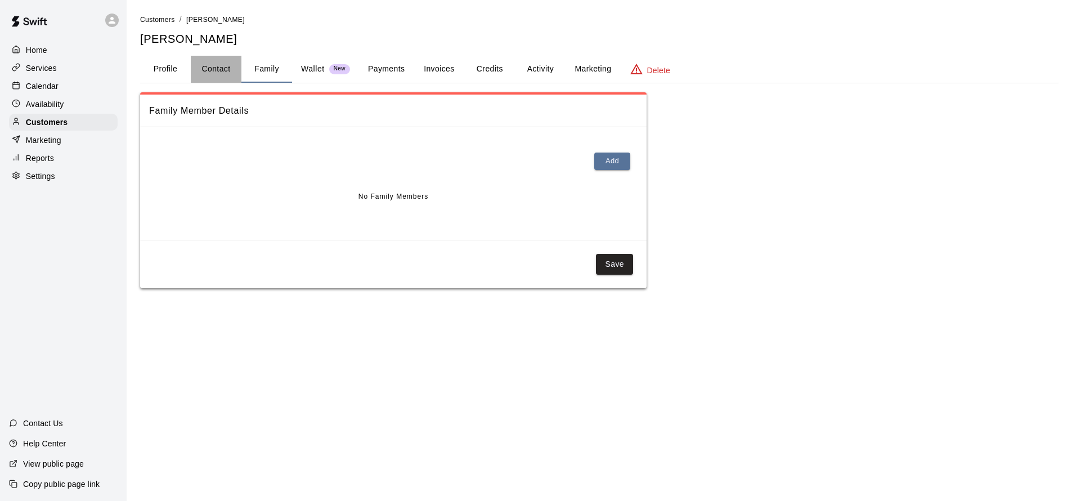
click at [214, 67] on button "Contact" at bounding box center [216, 69] width 51 height 27
select select "**"
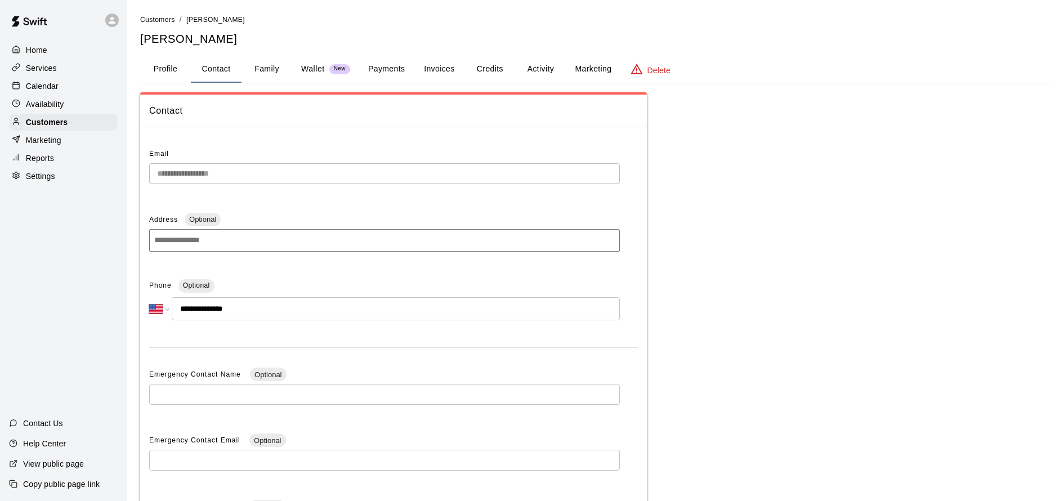
click at [169, 75] on button "Profile" at bounding box center [165, 69] width 51 height 27
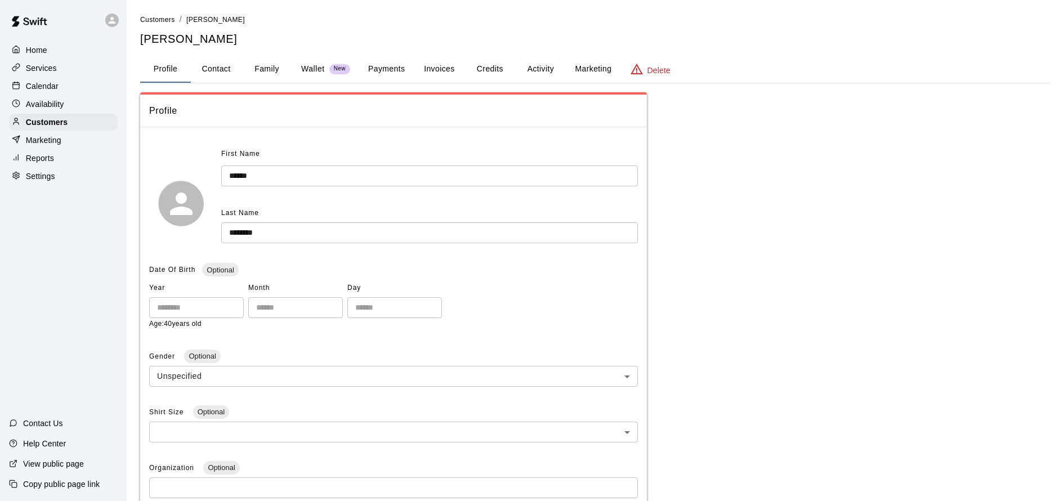
click at [276, 68] on button "Family" at bounding box center [266, 69] width 51 height 27
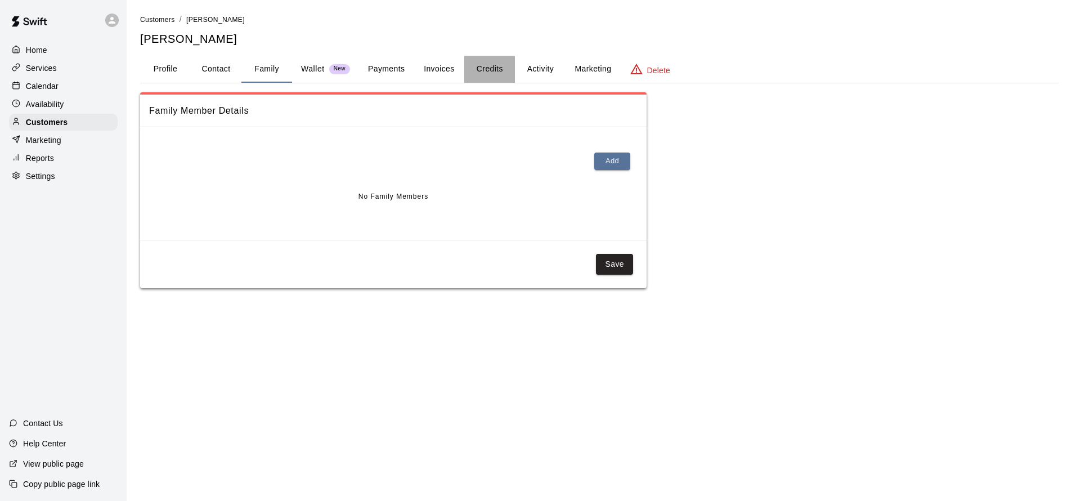
drag, startPoint x: 486, startPoint y: 70, endPoint x: 535, endPoint y: 68, distance: 49.6
click at [486, 70] on button "Credits" at bounding box center [489, 69] width 51 height 27
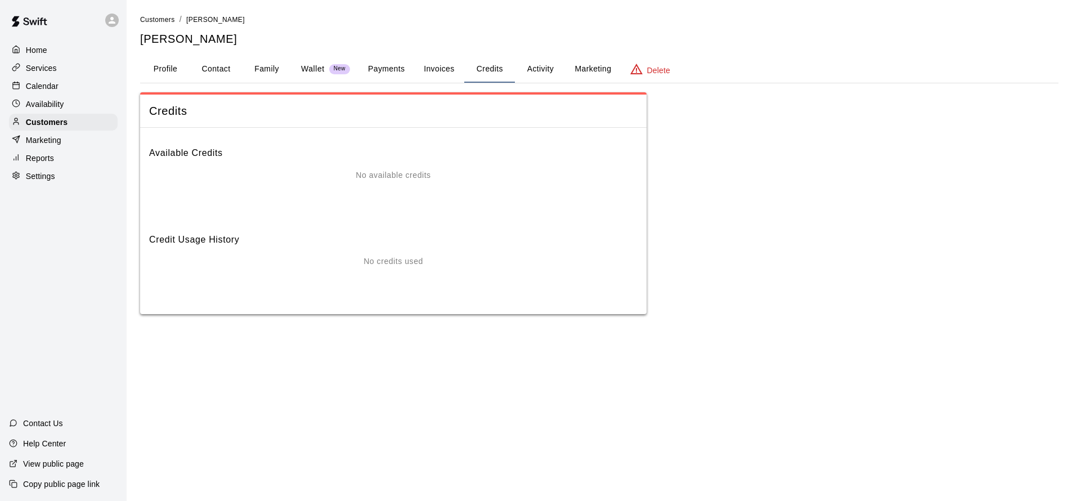
click at [540, 67] on button "Activity" at bounding box center [540, 69] width 51 height 27
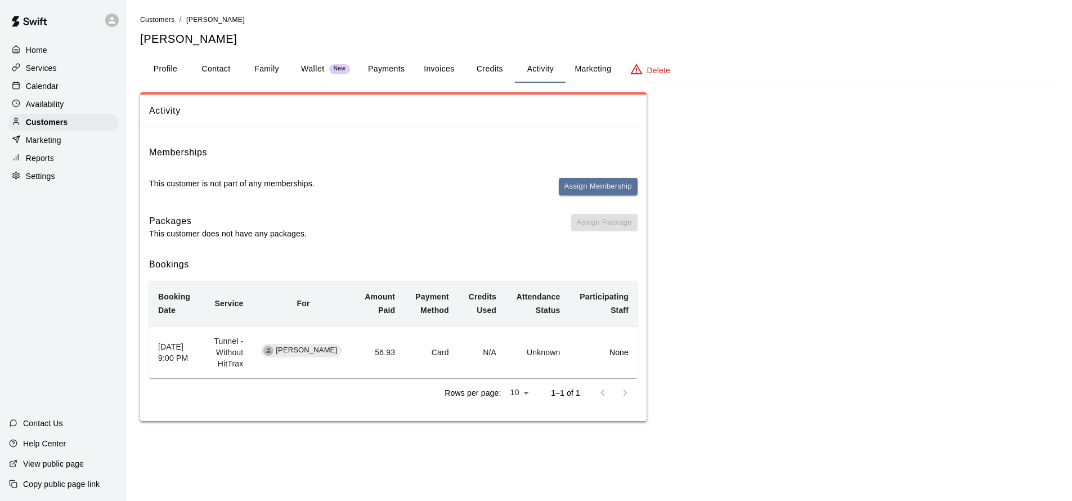
click at [48, 80] on p "Calendar" at bounding box center [42, 85] width 33 height 11
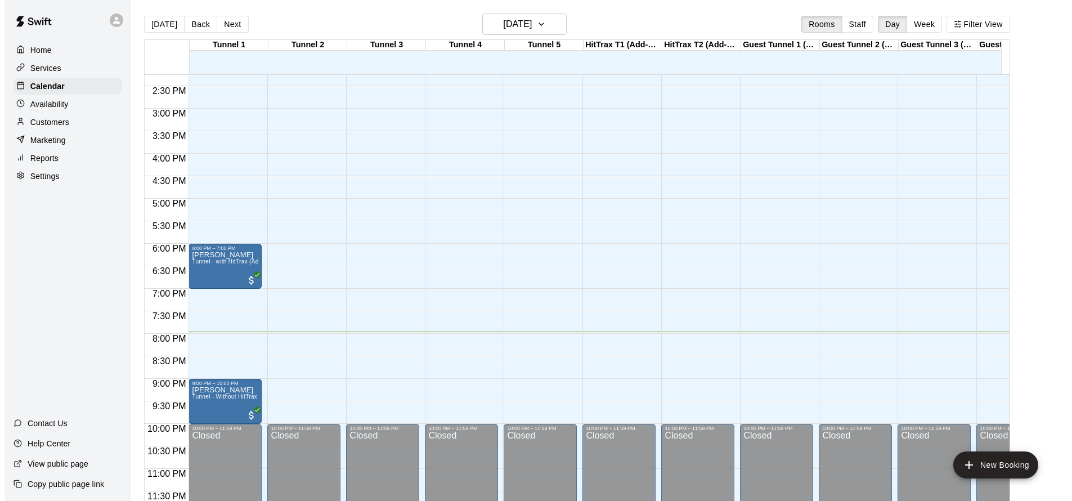
scroll to position [9, 0]
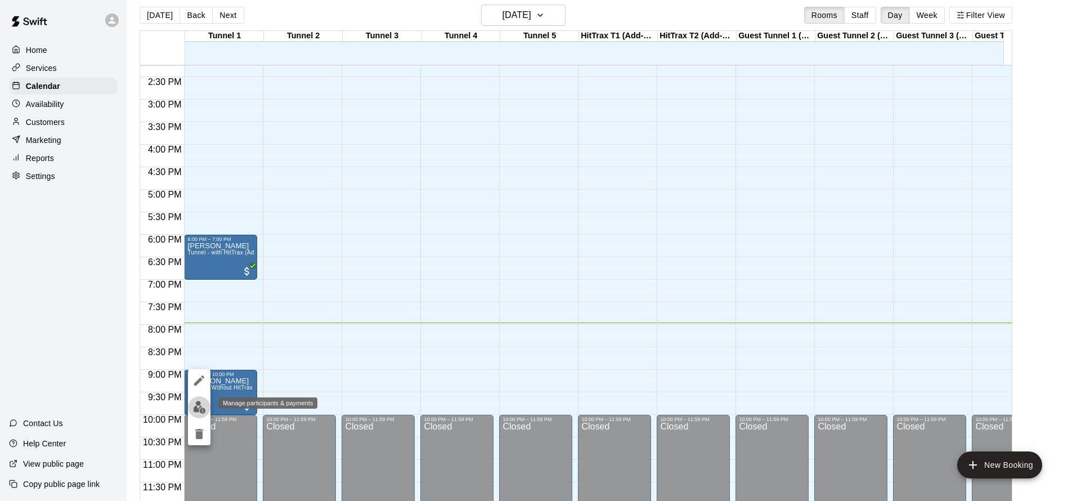
click at [192, 410] on button "edit" at bounding box center [199, 407] width 23 height 22
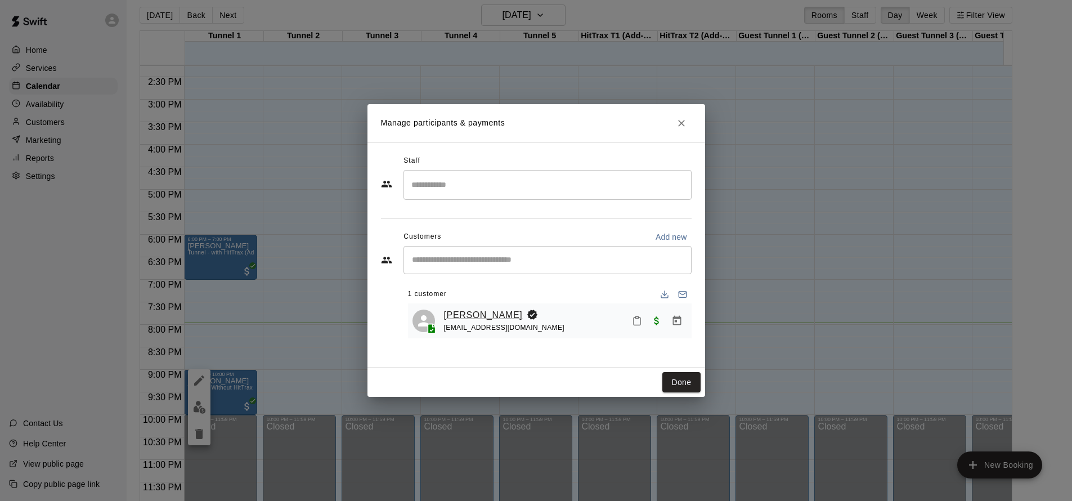
click at [481, 311] on link "[PERSON_NAME]" at bounding box center [483, 315] width 79 height 15
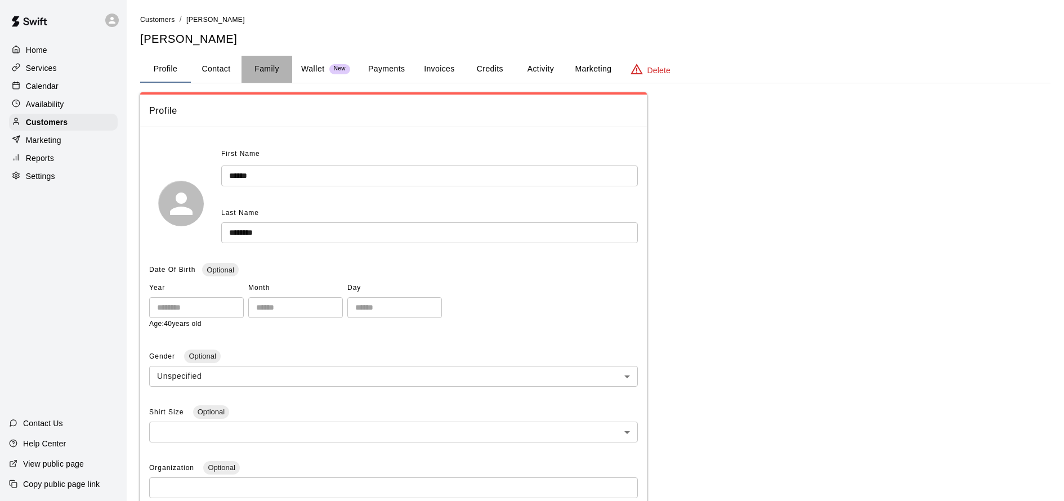
click at [275, 67] on button "Family" at bounding box center [266, 69] width 51 height 27
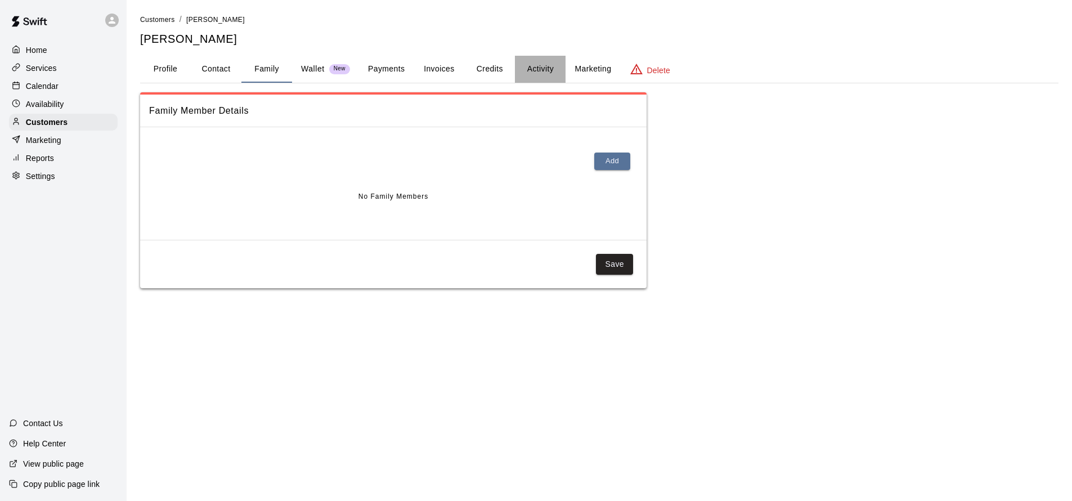
click at [541, 74] on button "Activity" at bounding box center [540, 69] width 51 height 27
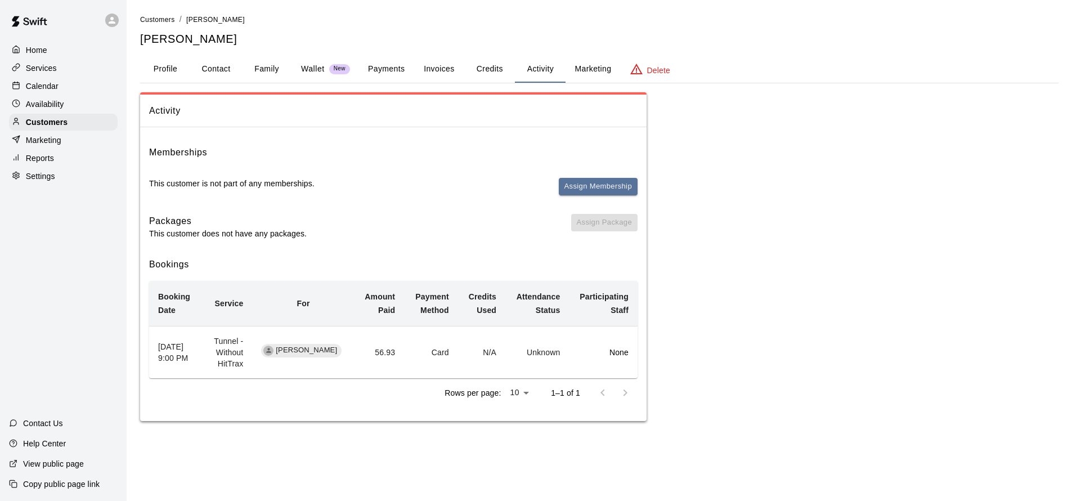
click at [169, 70] on button "Profile" at bounding box center [165, 69] width 51 height 27
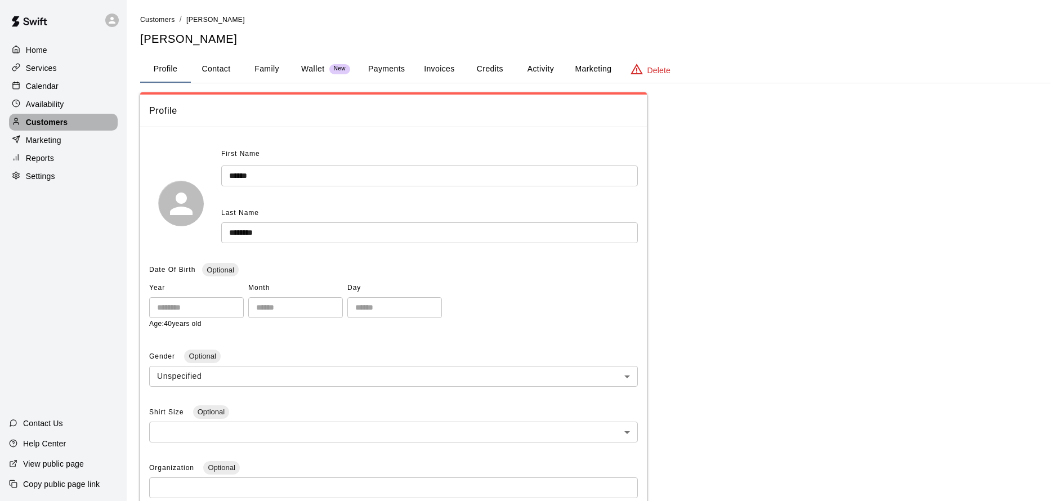
click at [63, 120] on p "Customers" at bounding box center [47, 122] width 42 height 11
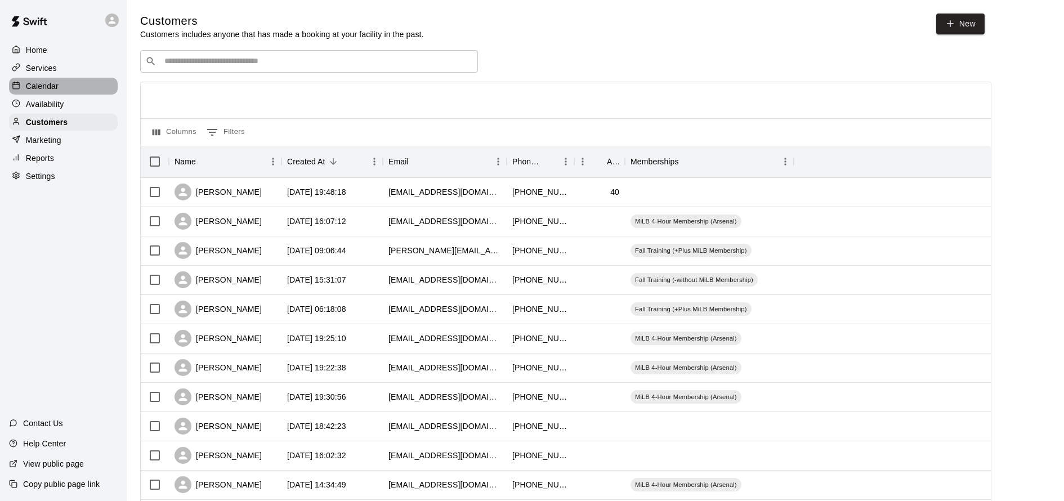
click at [53, 89] on p "Calendar" at bounding box center [42, 85] width 33 height 11
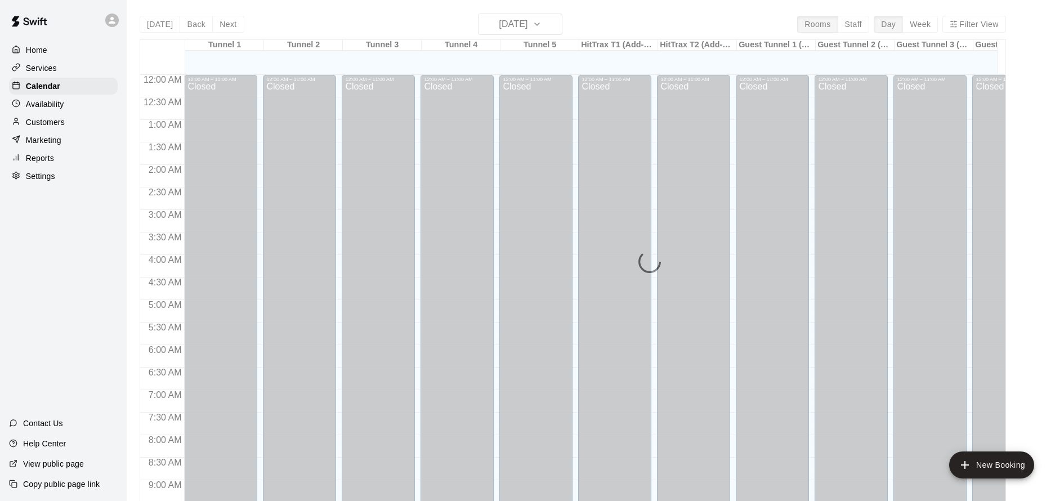
scroll to position [608, 0]
